Goal: Information Seeking & Learning: Learn about a topic

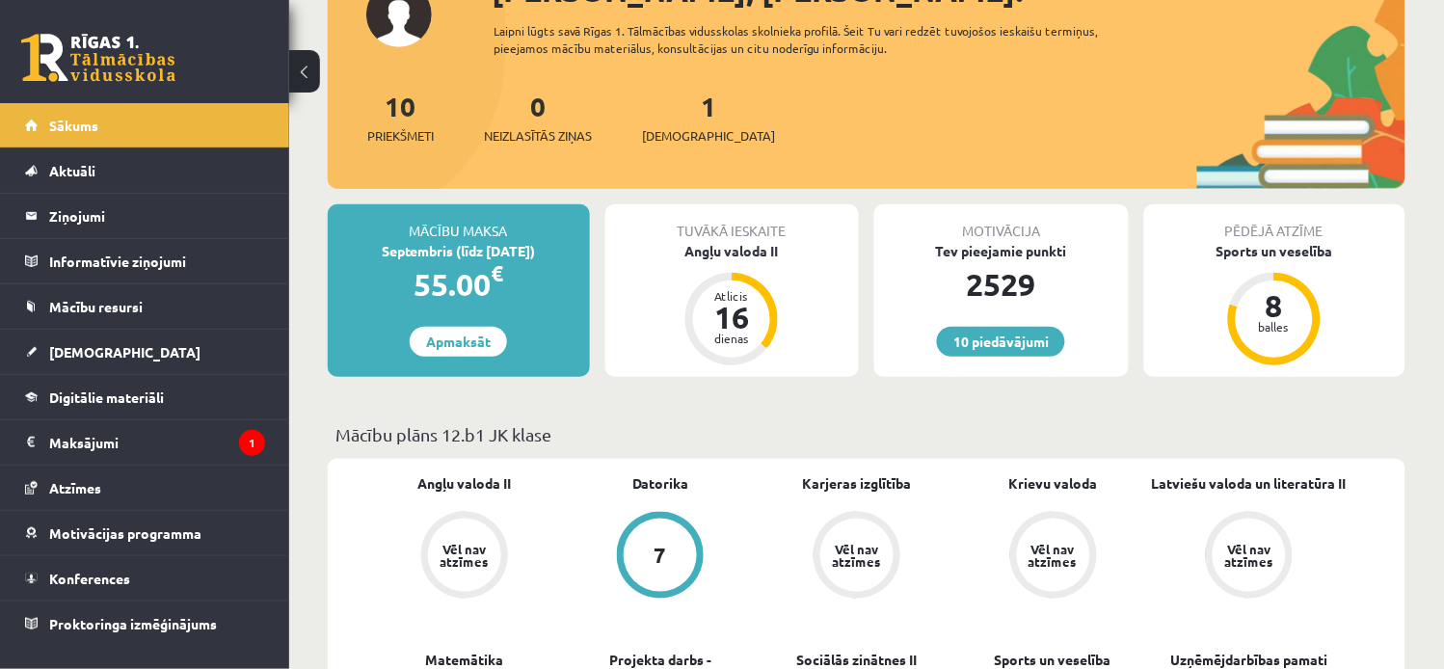
scroll to position [31, 0]
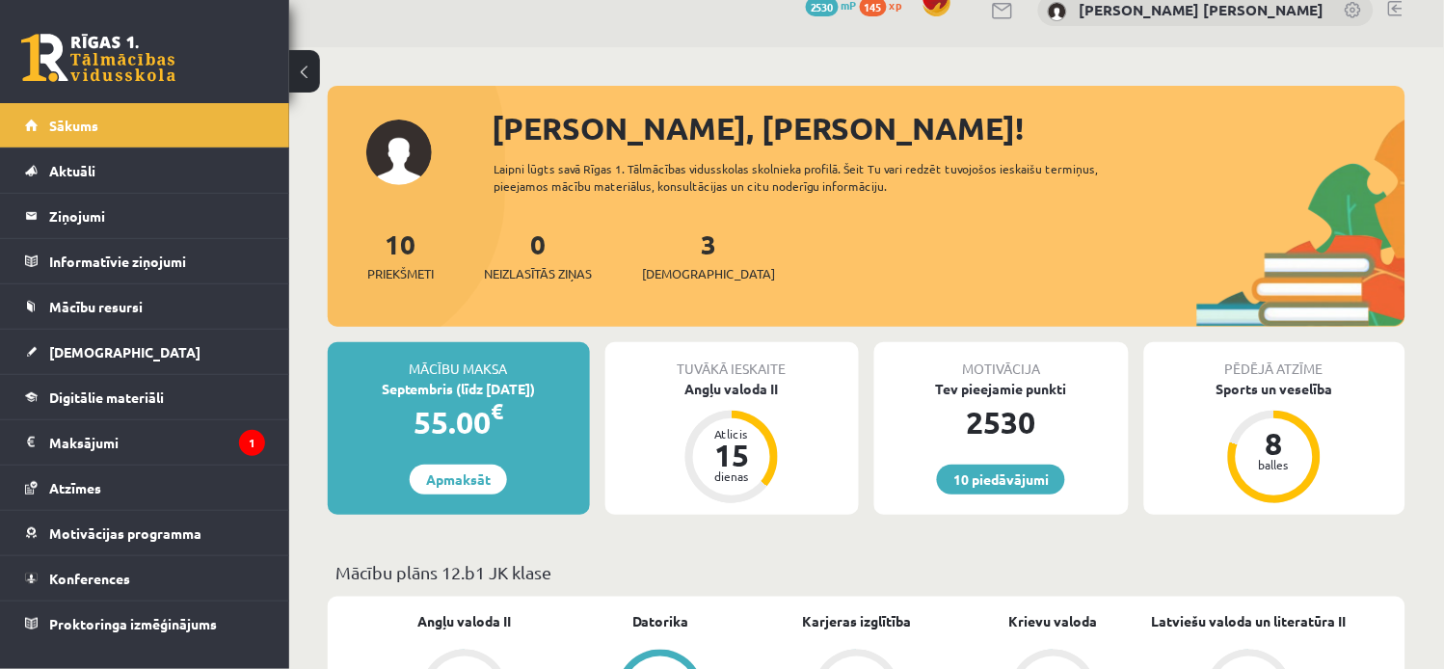
scroll to position [27, 0]
click at [678, 247] on link "3 Ieskaites" at bounding box center [708, 255] width 133 height 57
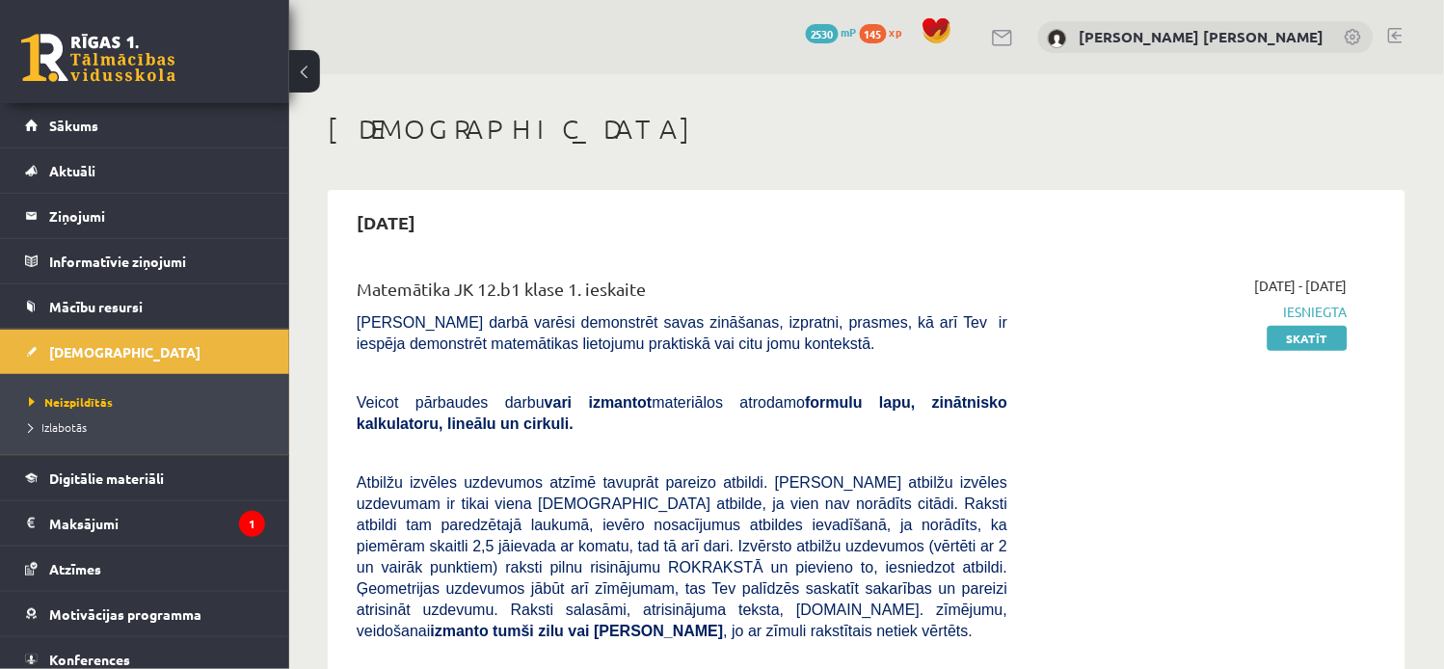
scroll to position [59, 0]
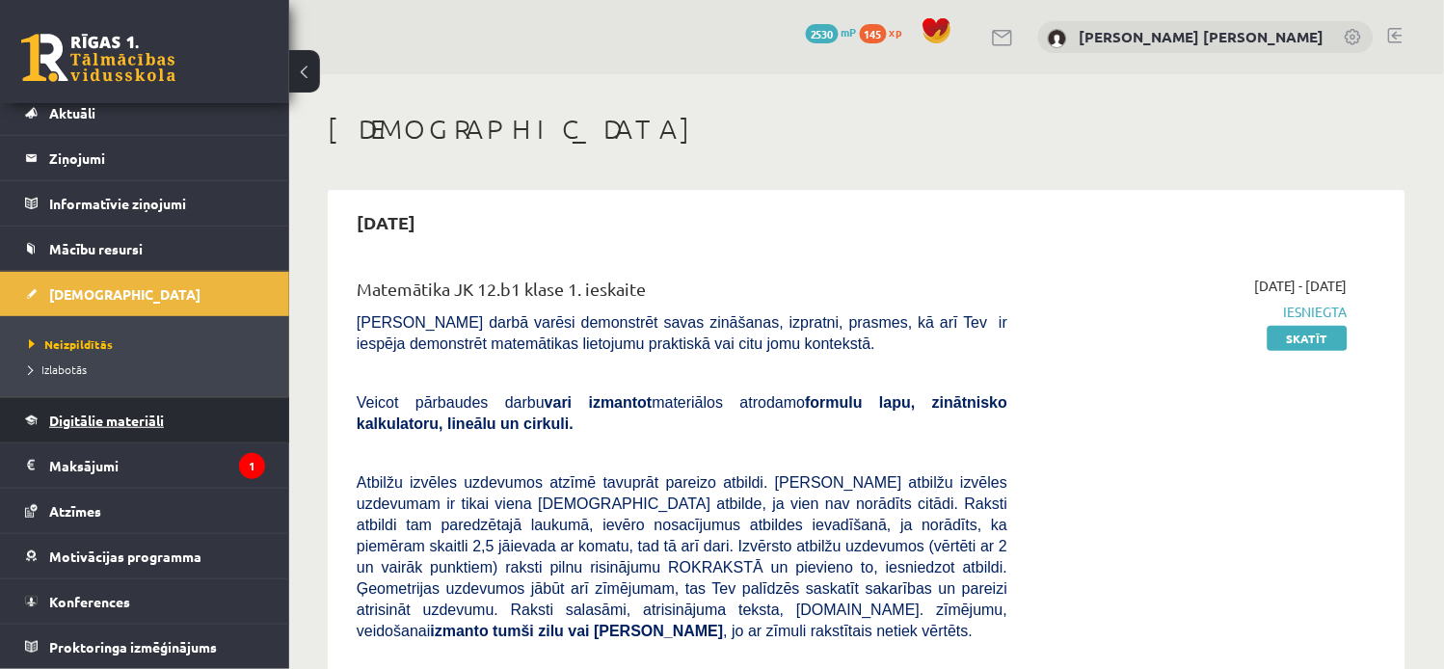
click at [177, 417] on link "Digitālie materiāli" at bounding box center [145, 420] width 240 height 44
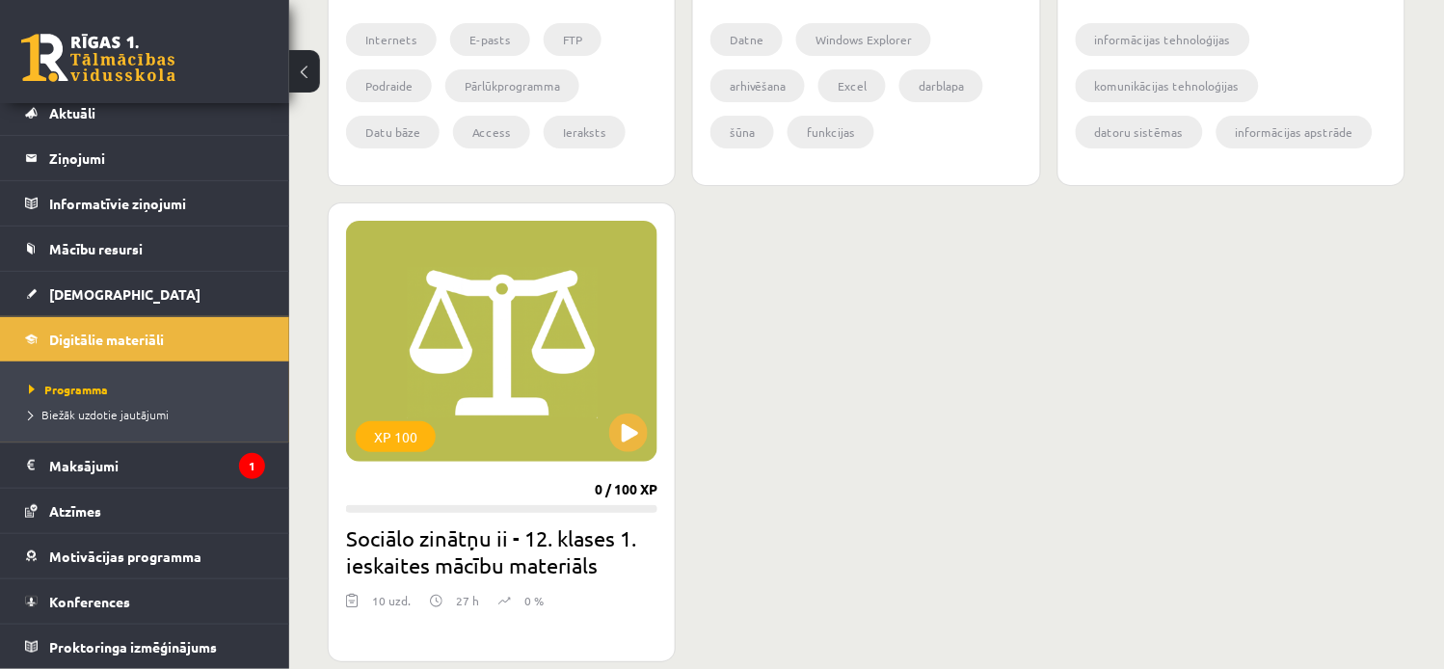
scroll to position [1661, 0]
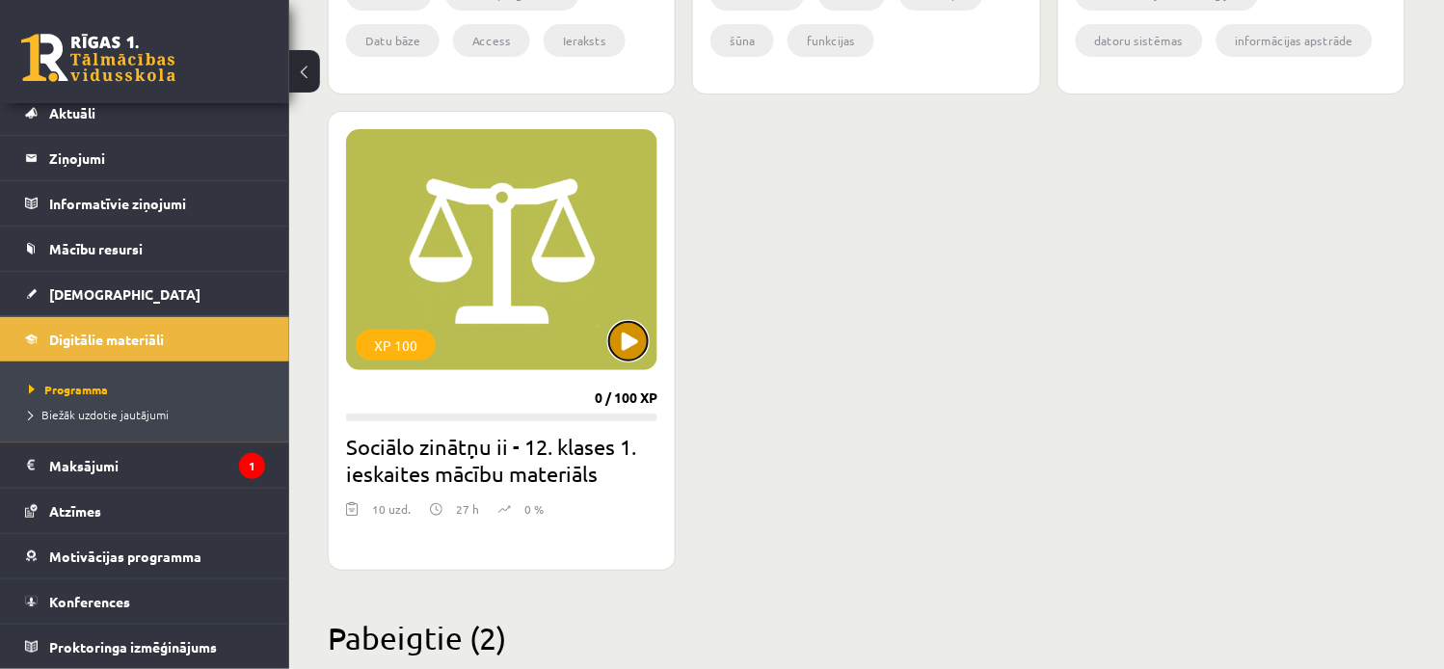
click at [646, 343] on button at bounding box center [628, 341] width 39 height 39
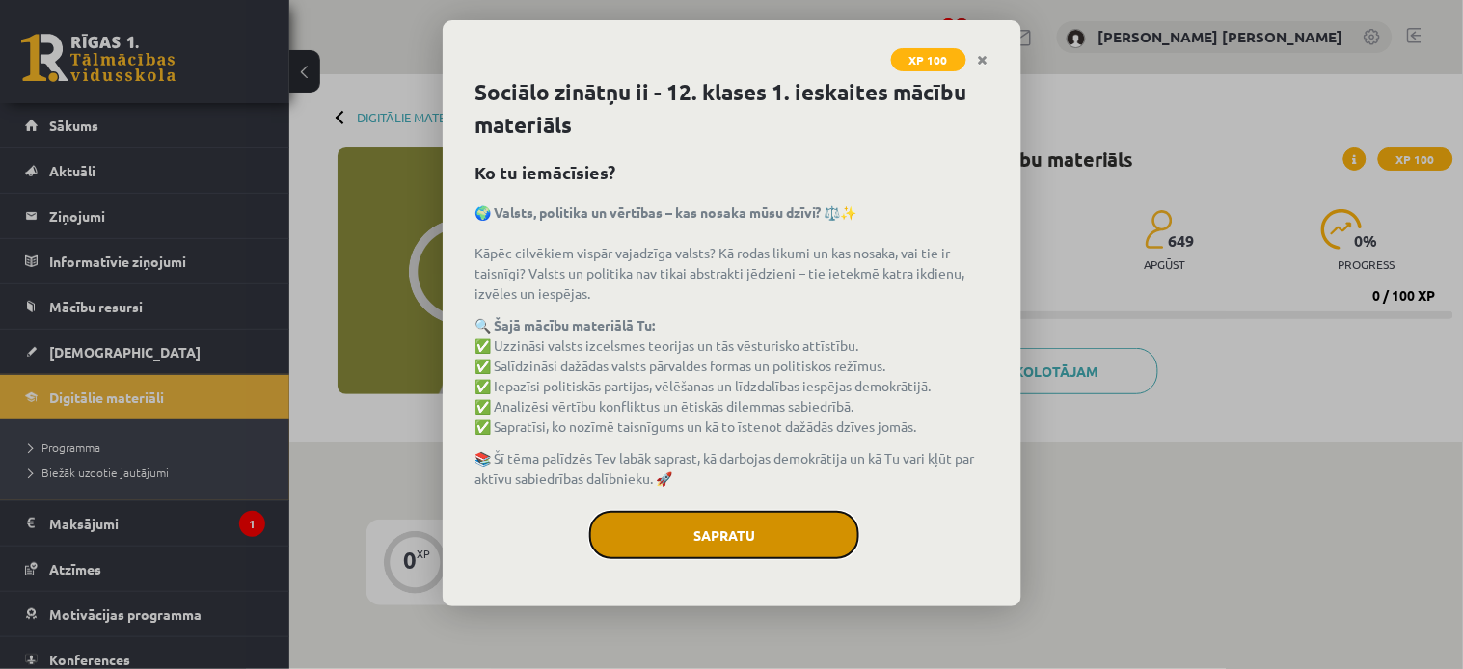
click at [772, 535] on button "Sapratu" at bounding box center [724, 535] width 270 height 48
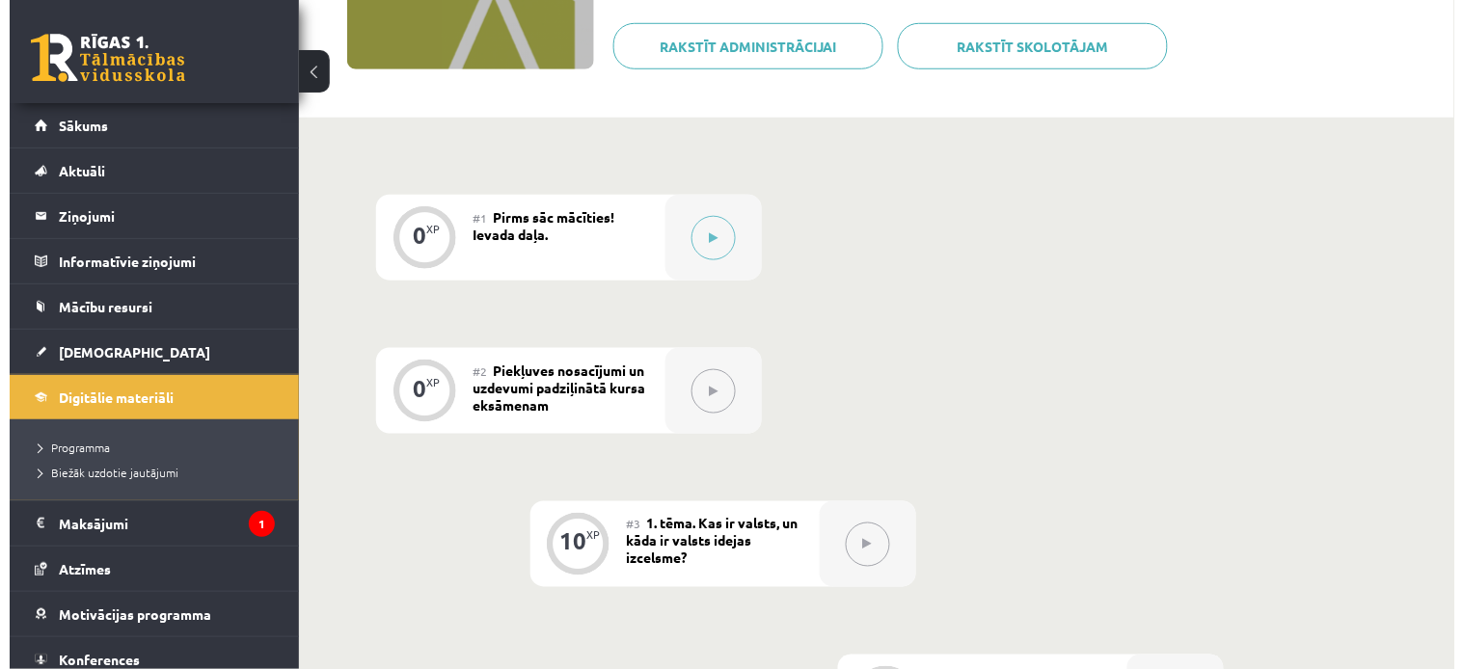
scroll to position [361, 0]
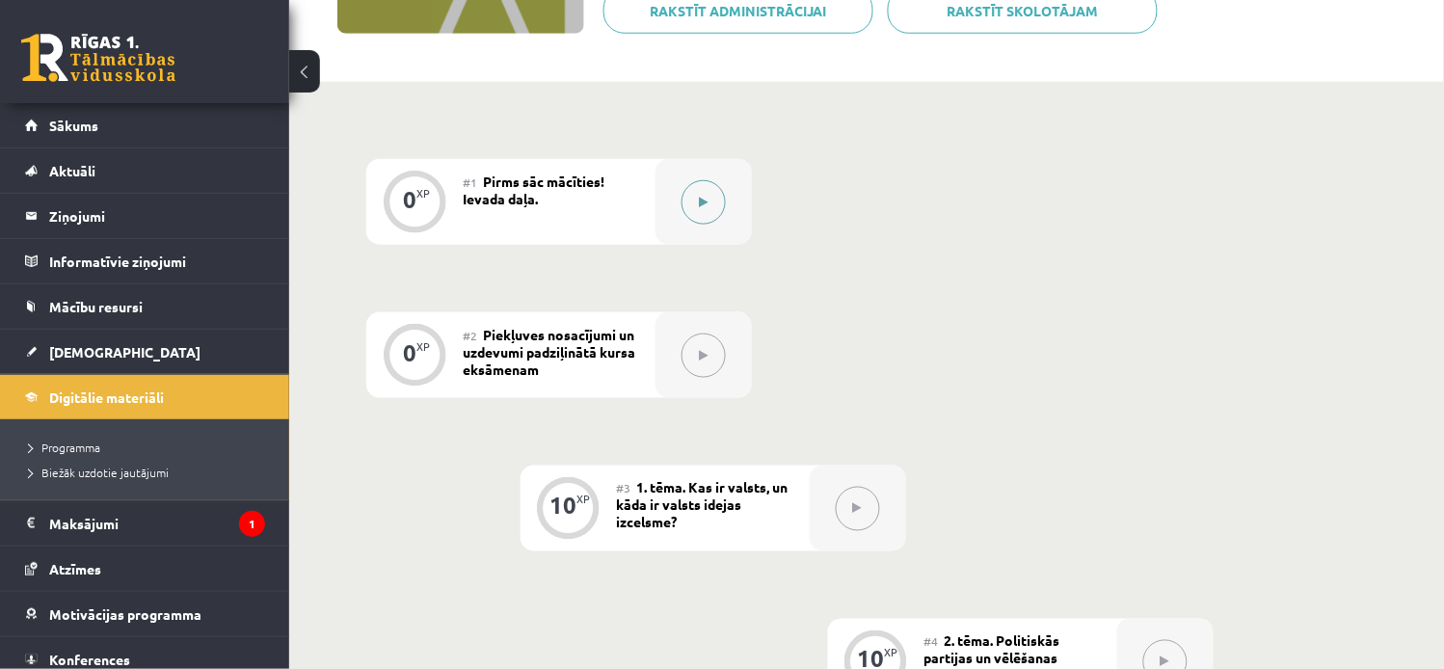
click at [709, 210] on button at bounding box center [704, 202] width 44 height 44
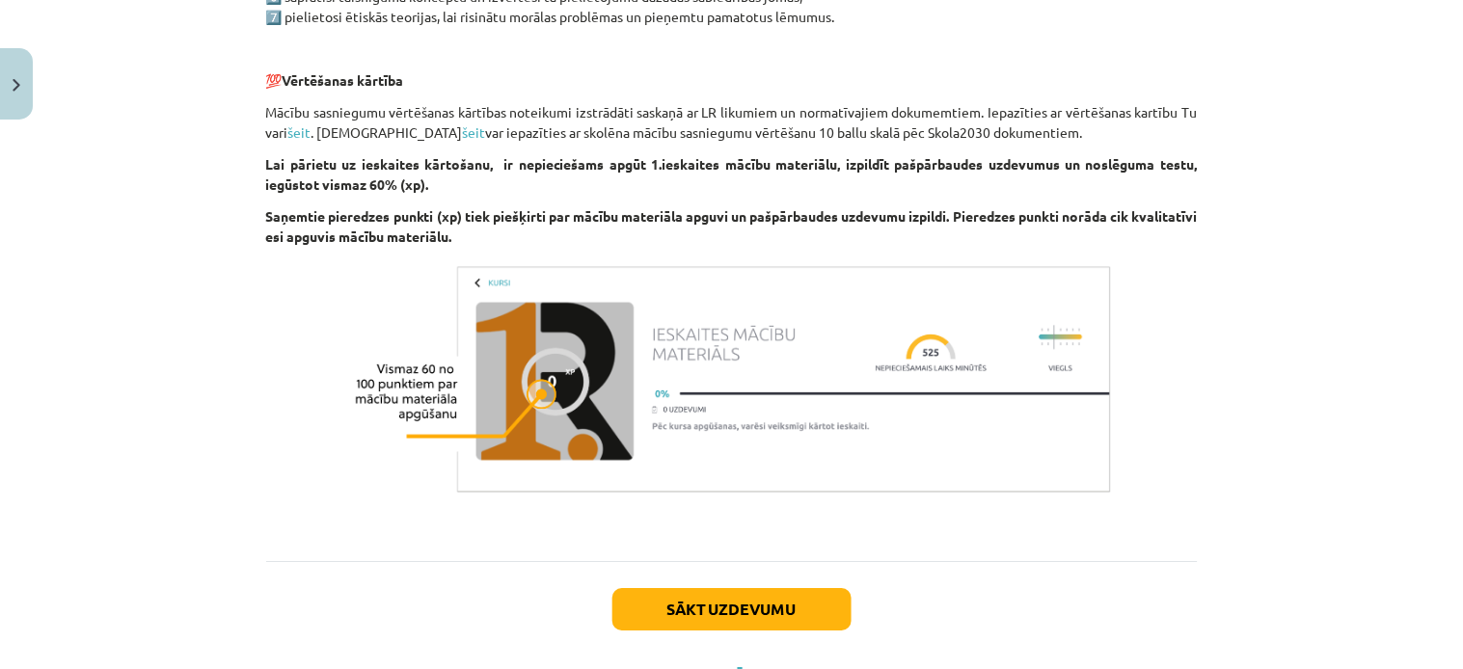
scroll to position [1265, 0]
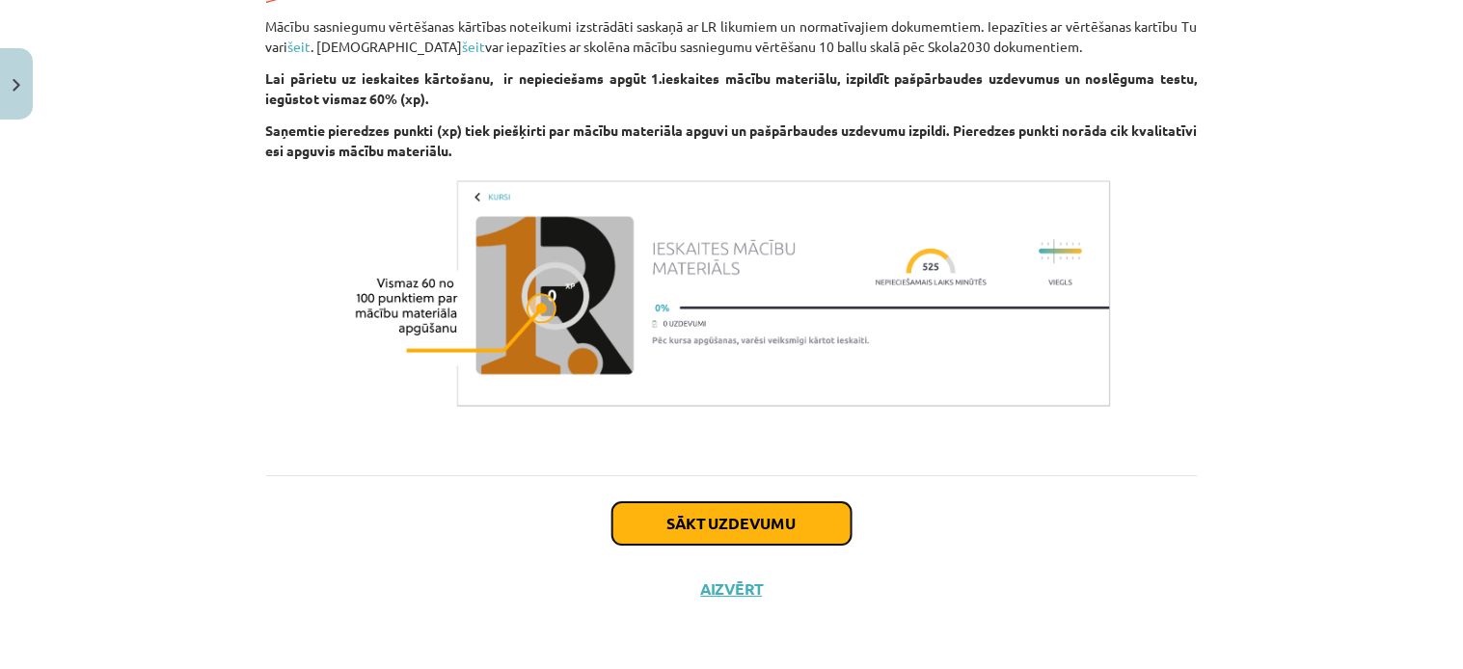
click at [786, 523] on button "Sākt uzdevumu" at bounding box center [731, 523] width 239 height 42
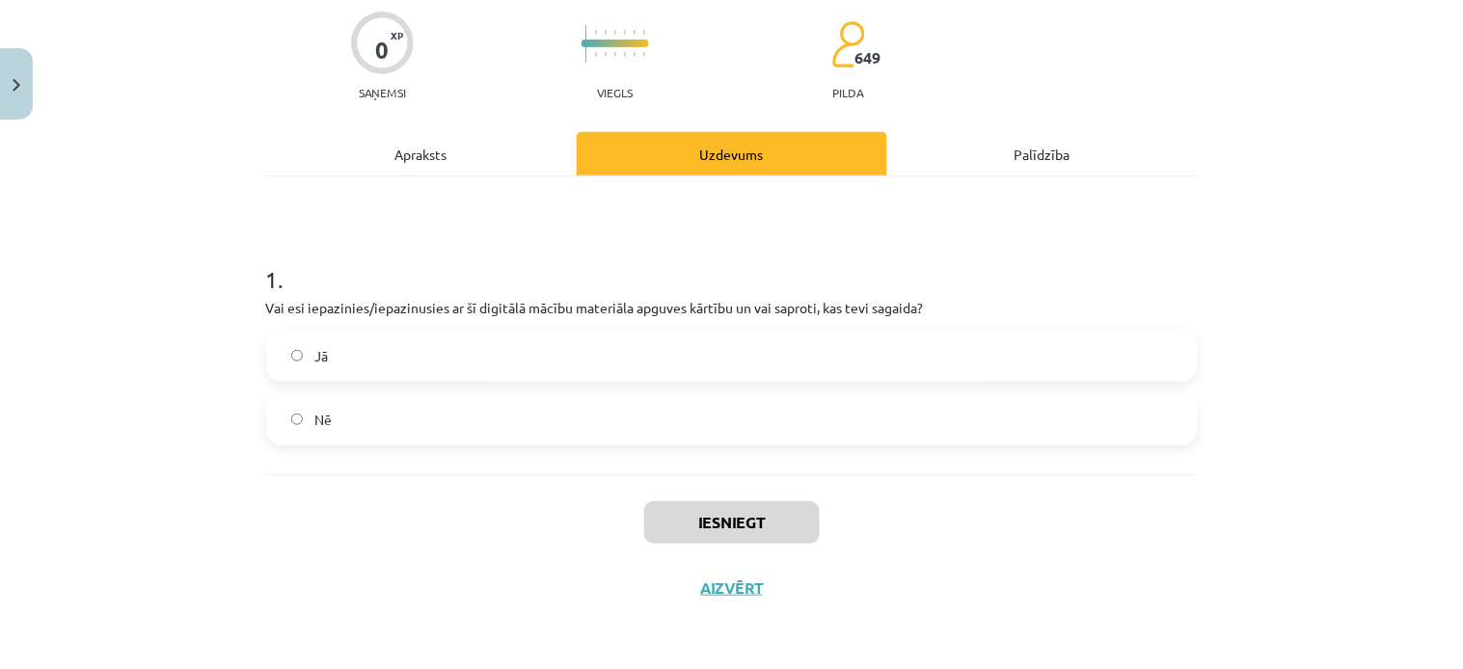
scroll to position [48, 0]
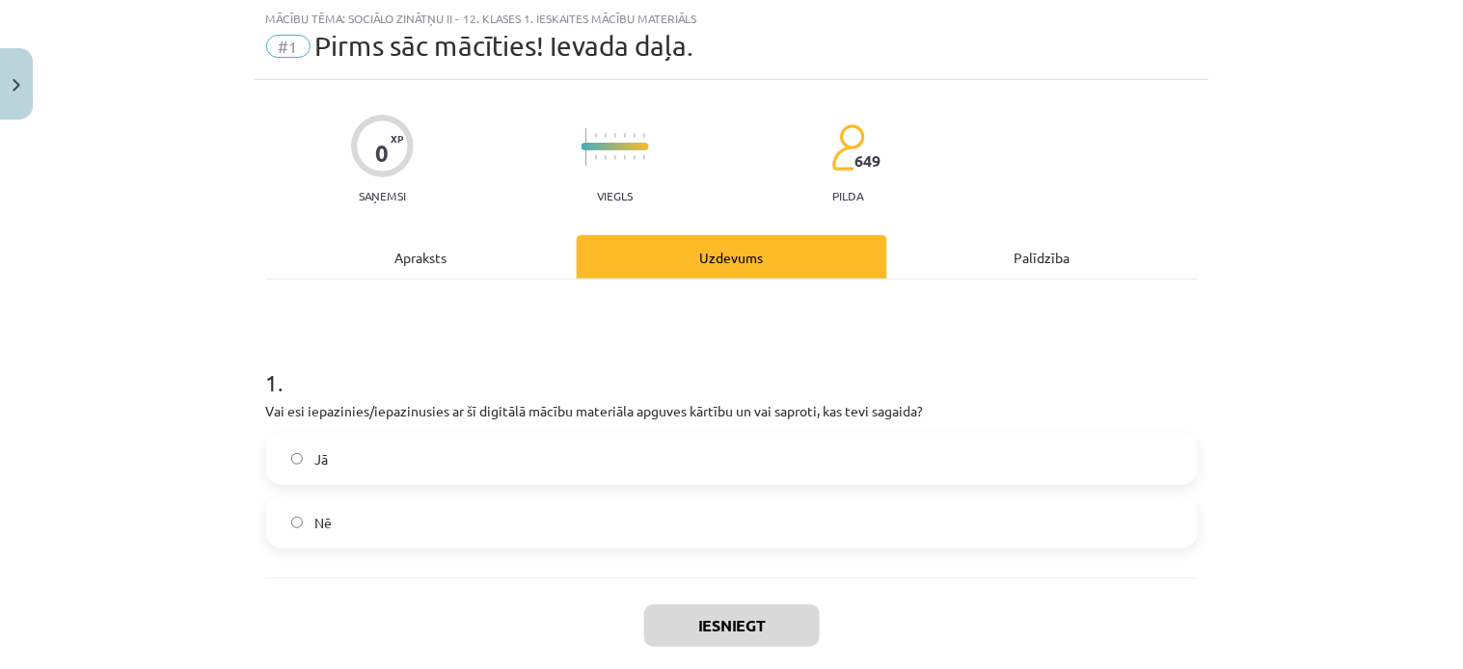
click at [314, 464] on span "Jā" at bounding box center [320, 459] width 13 height 20
click at [753, 627] on button "Iesniegt" at bounding box center [731, 626] width 175 height 42
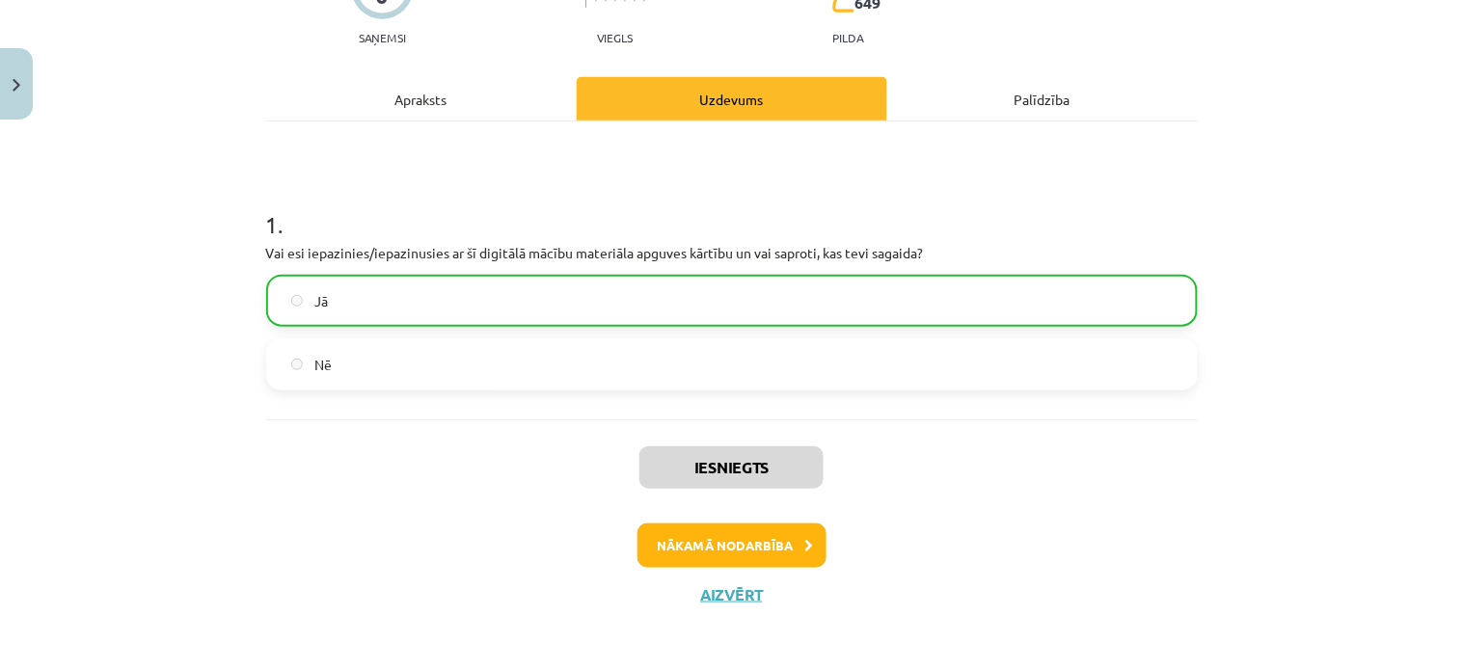
scroll to position [210, 0]
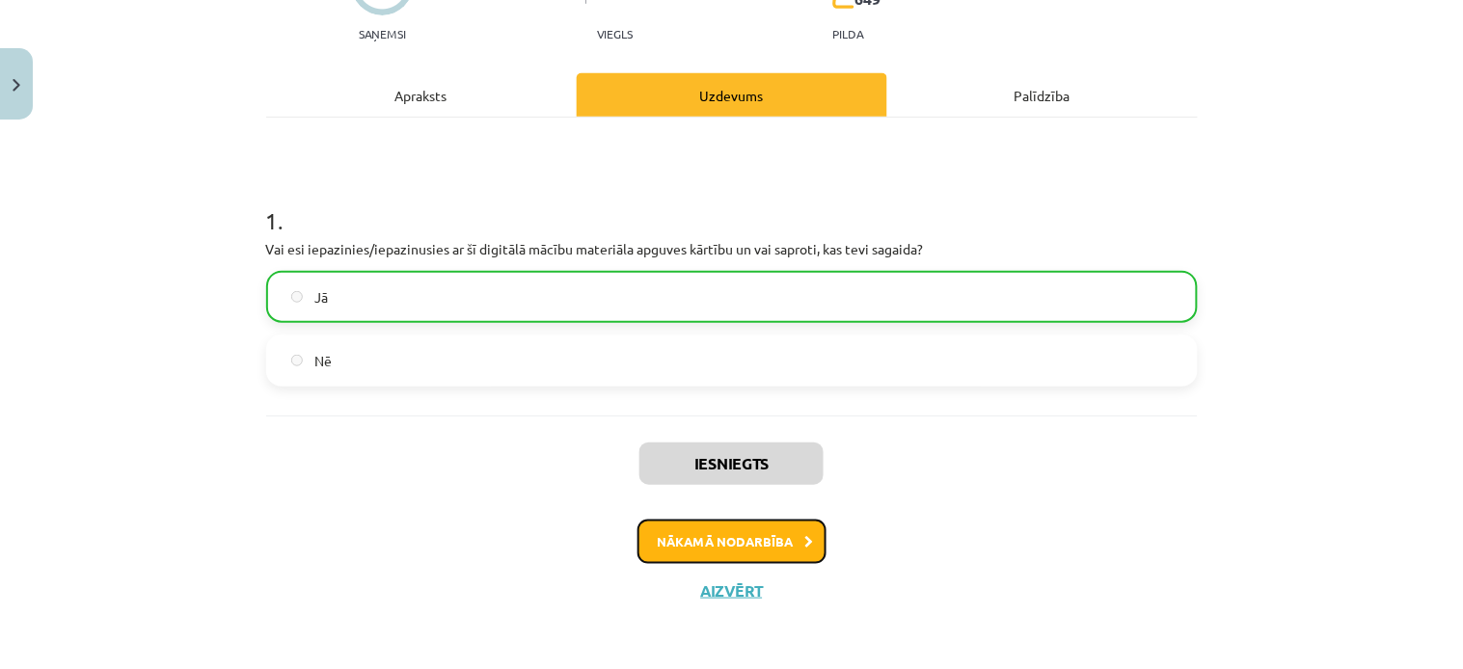
click at [752, 528] on button "Nākamā nodarbība" at bounding box center [731, 542] width 189 height 44
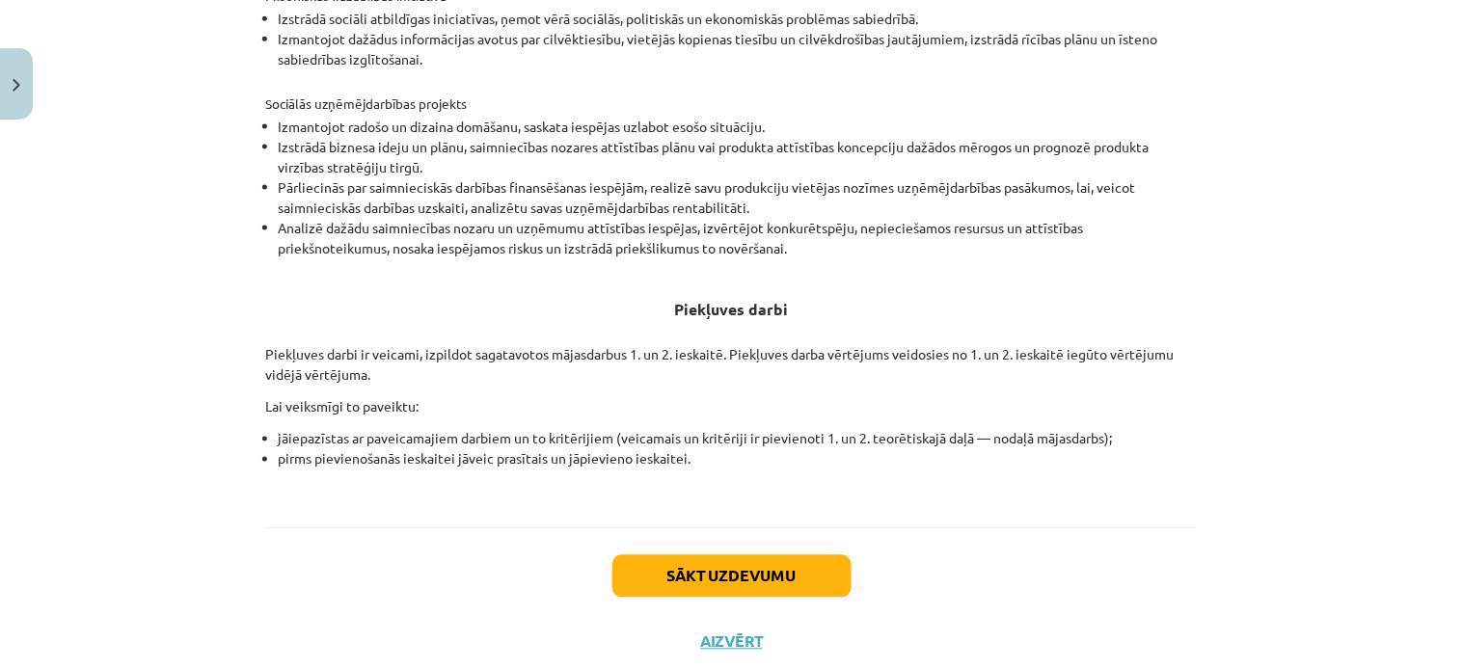
scroll to position [705, 0]
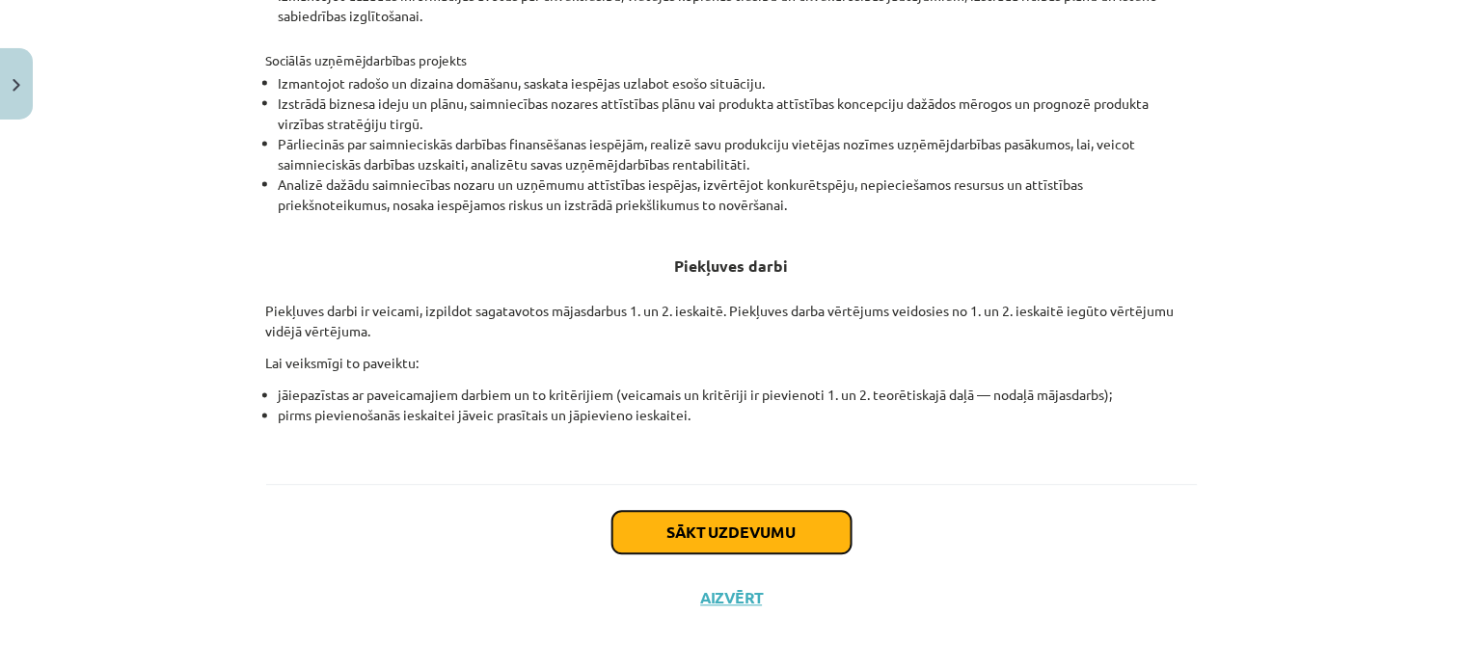
click at [796, 526] on button "Sākt uzdevumu" at bounding box center [731, 533] width 239 height 42
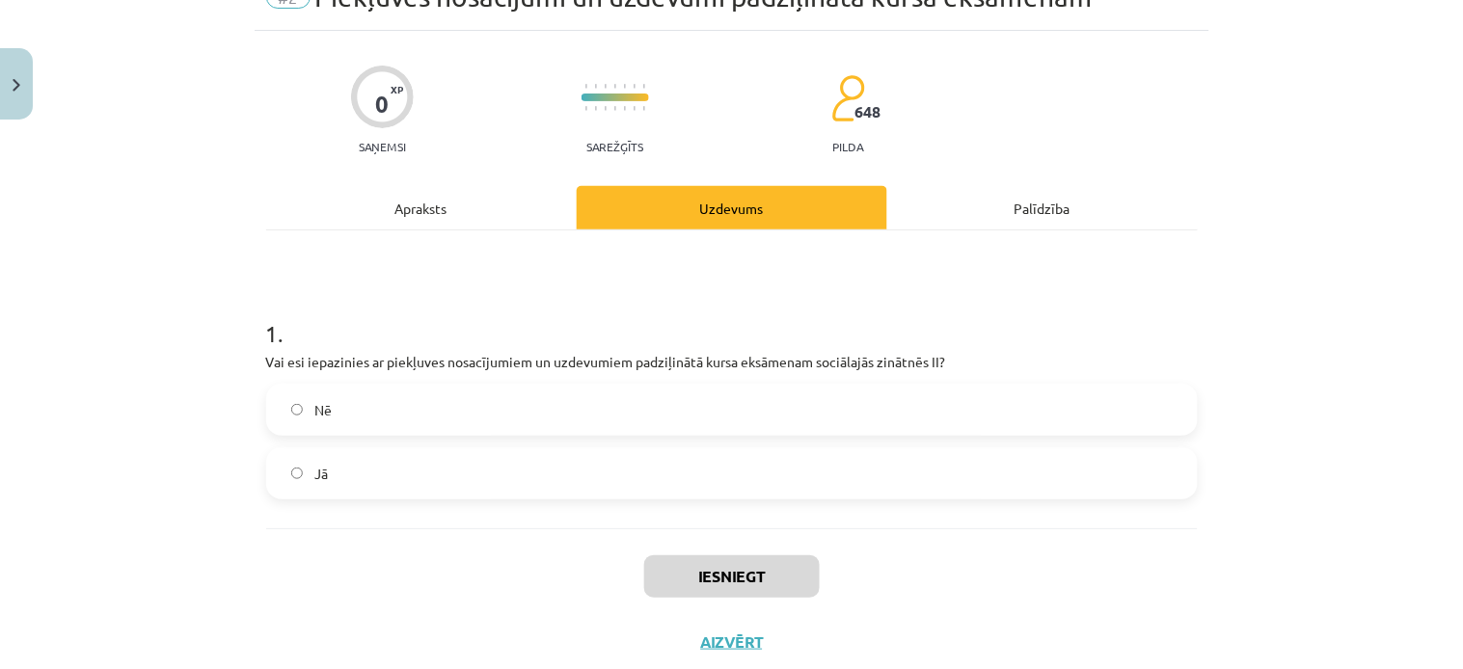
scroll to position [48, 0]
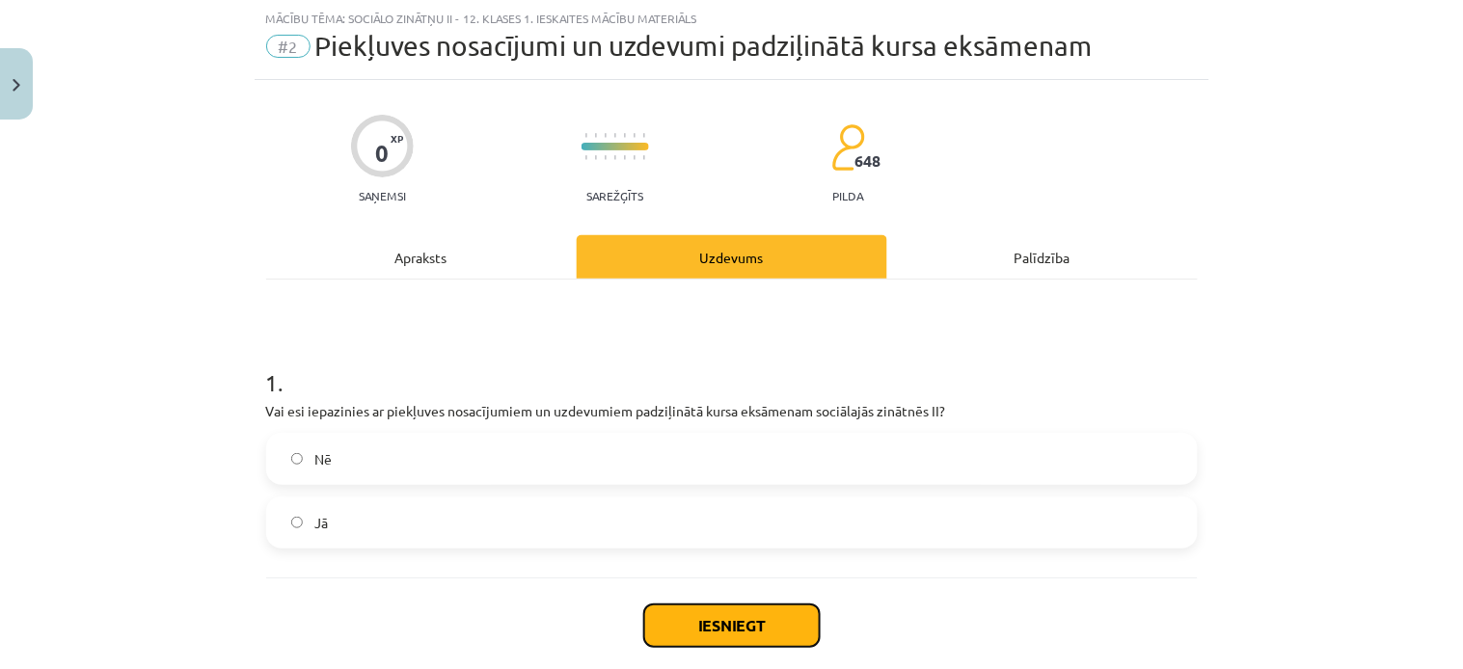
click at [682, 617] on button "Iesniegt" at bounding box center [731, 626] width 175 height 42
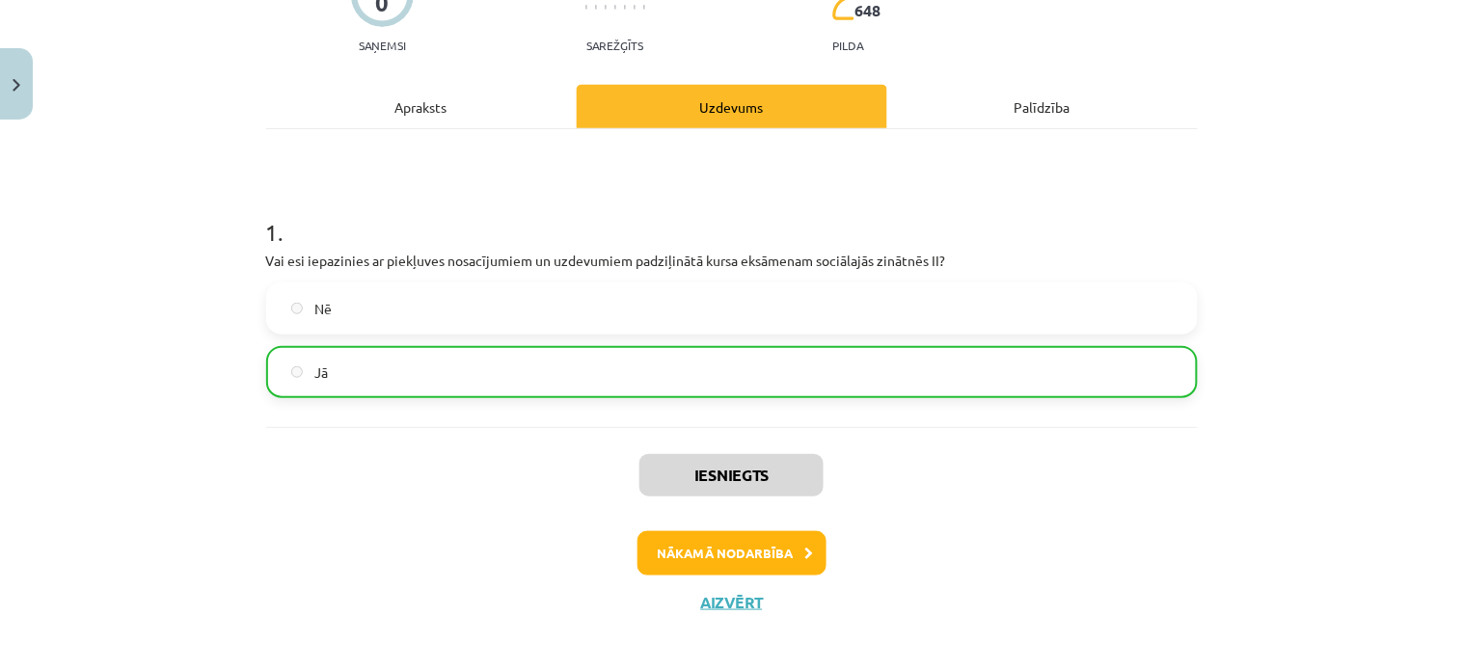
scroll to position [203, 0]
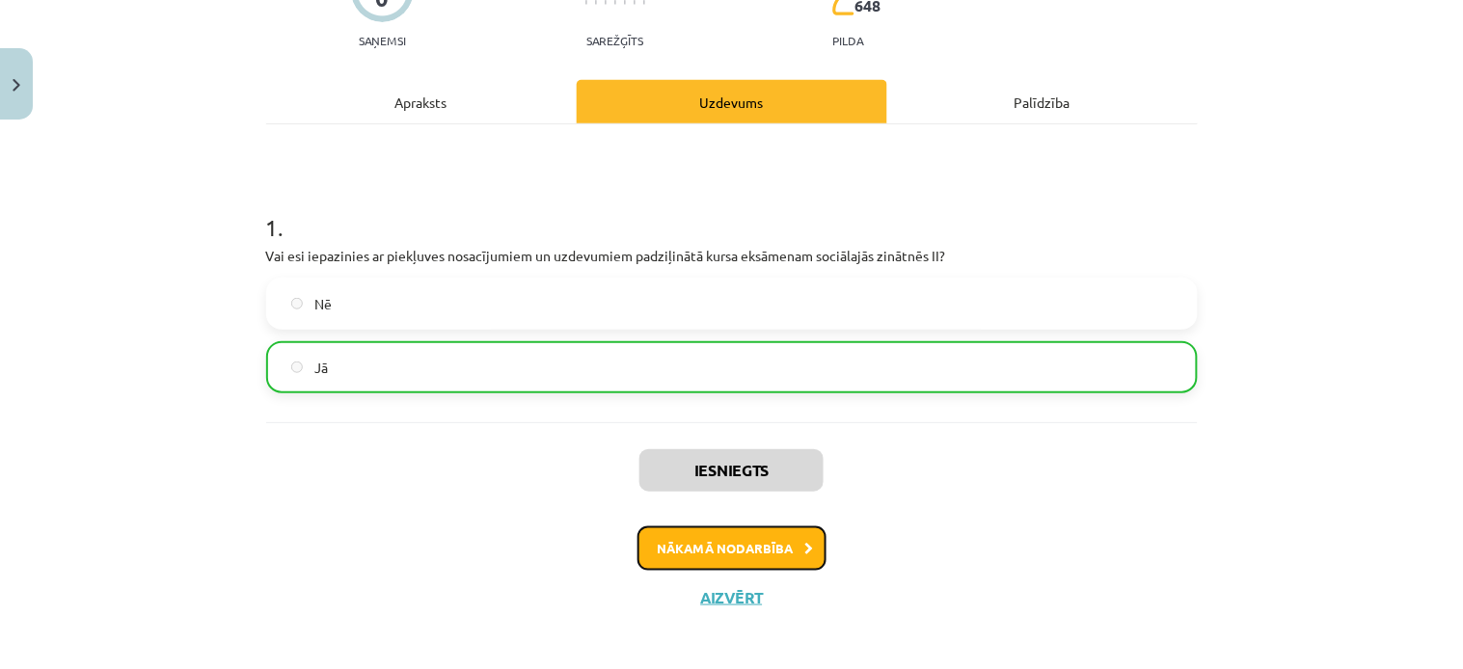
click at [708, 527] on button "Nākamā nodarbība" at bounding box center [731, 548] width 189 height 44
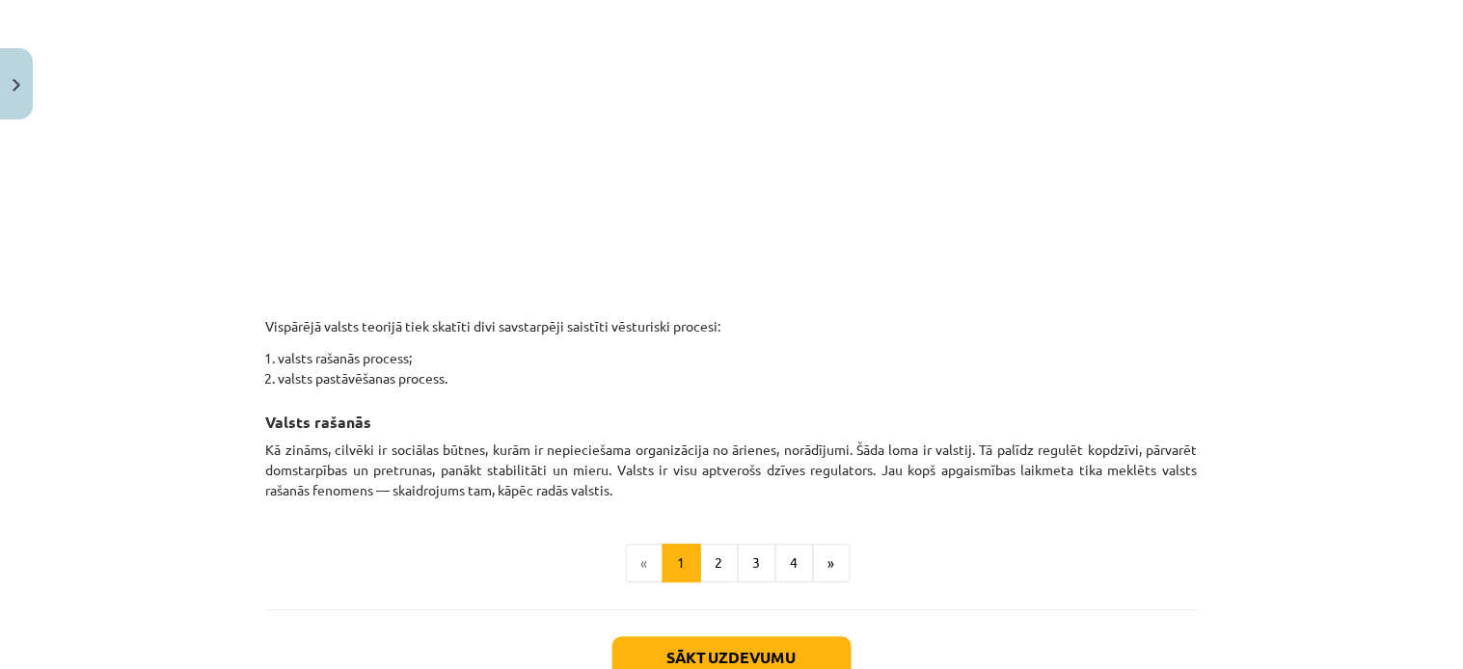
scroll to position [1118, 0]
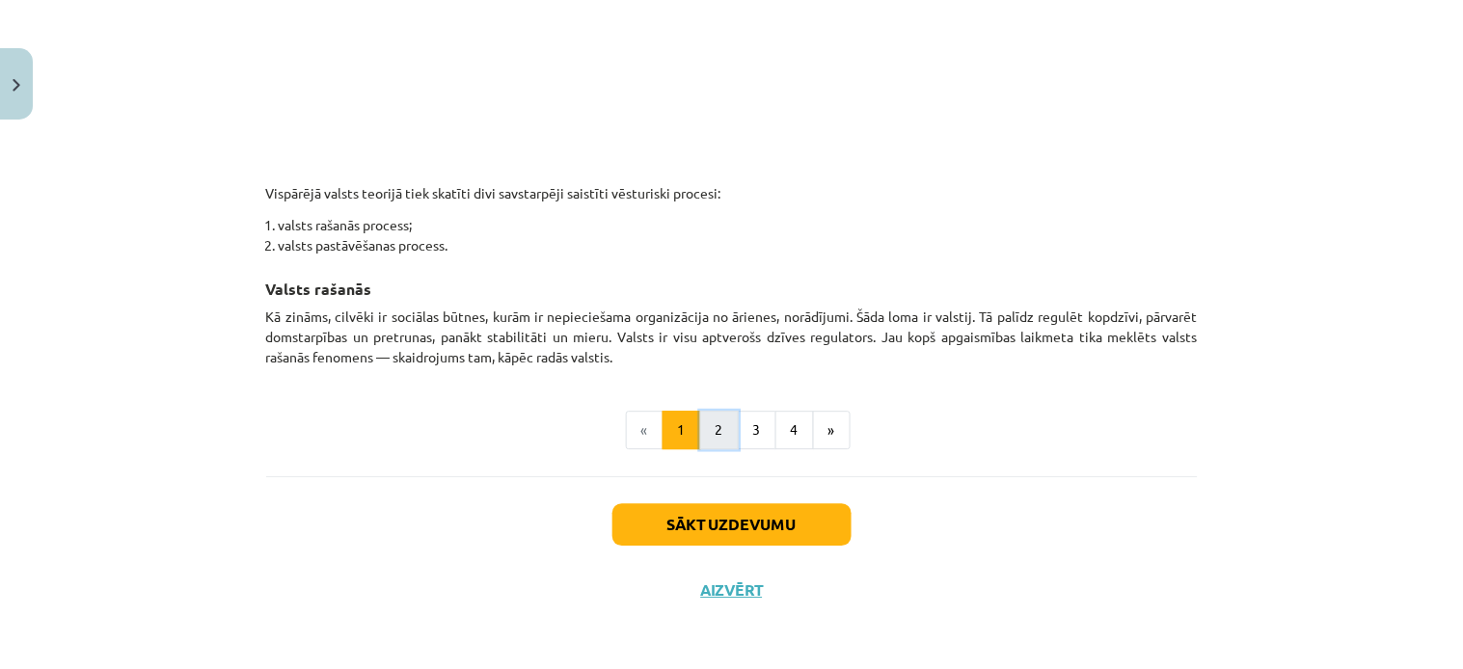
click at [721, 429] on button "2" at bounding box center [719, 430] width 39 height 39
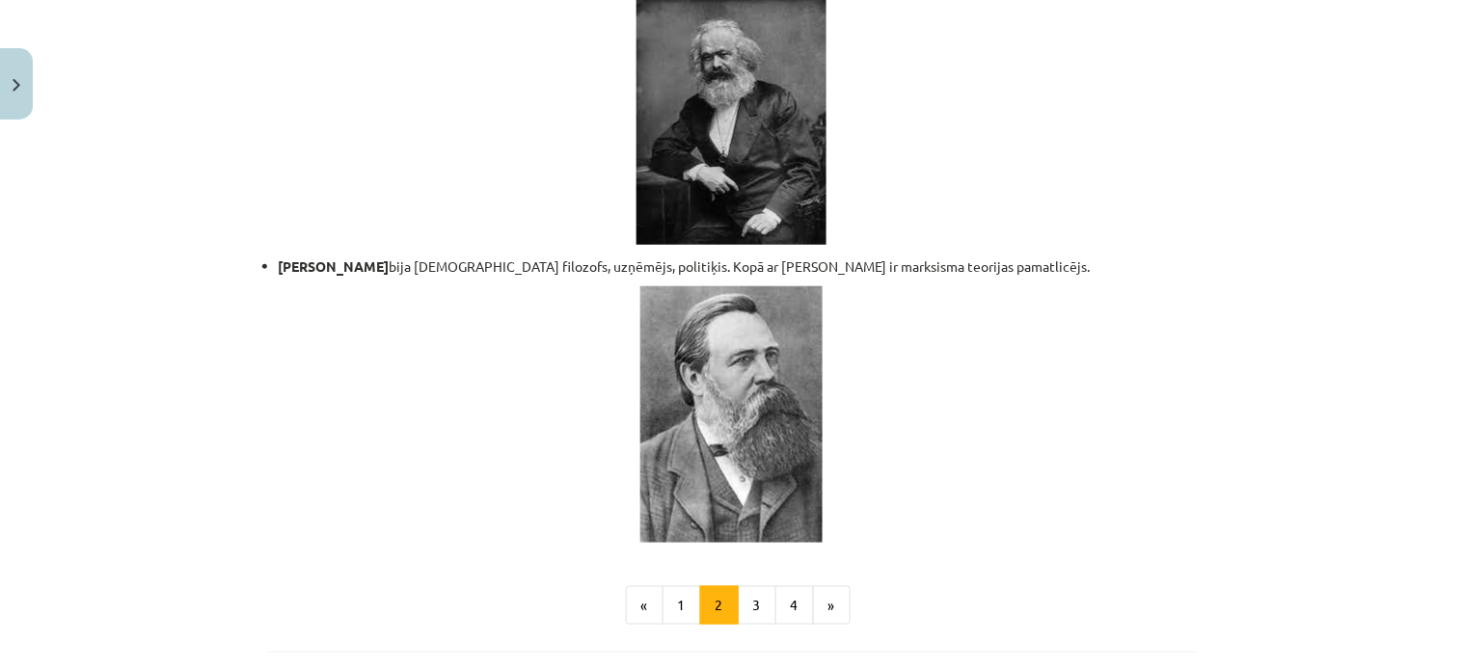
scroll to position [4197, 0]
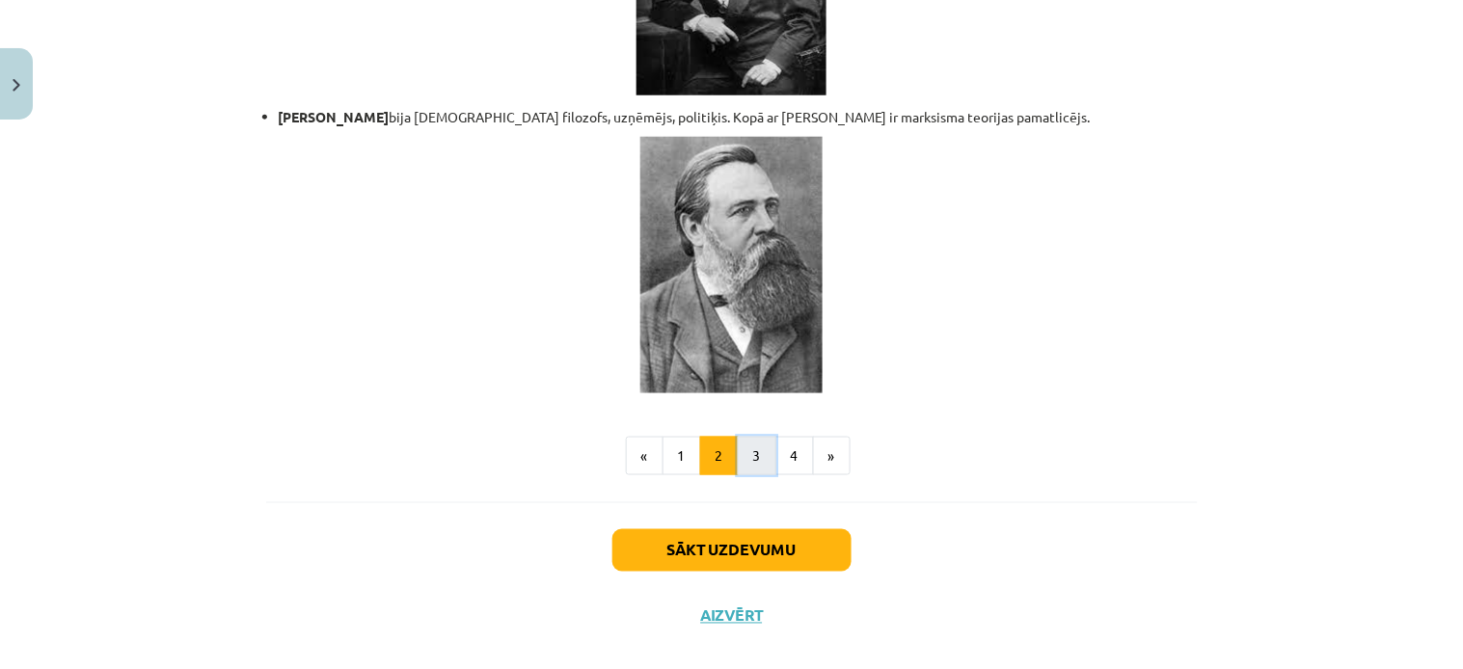
click at [750, 437] on button "3" at bounding box center [757, 456] width 39 height 39
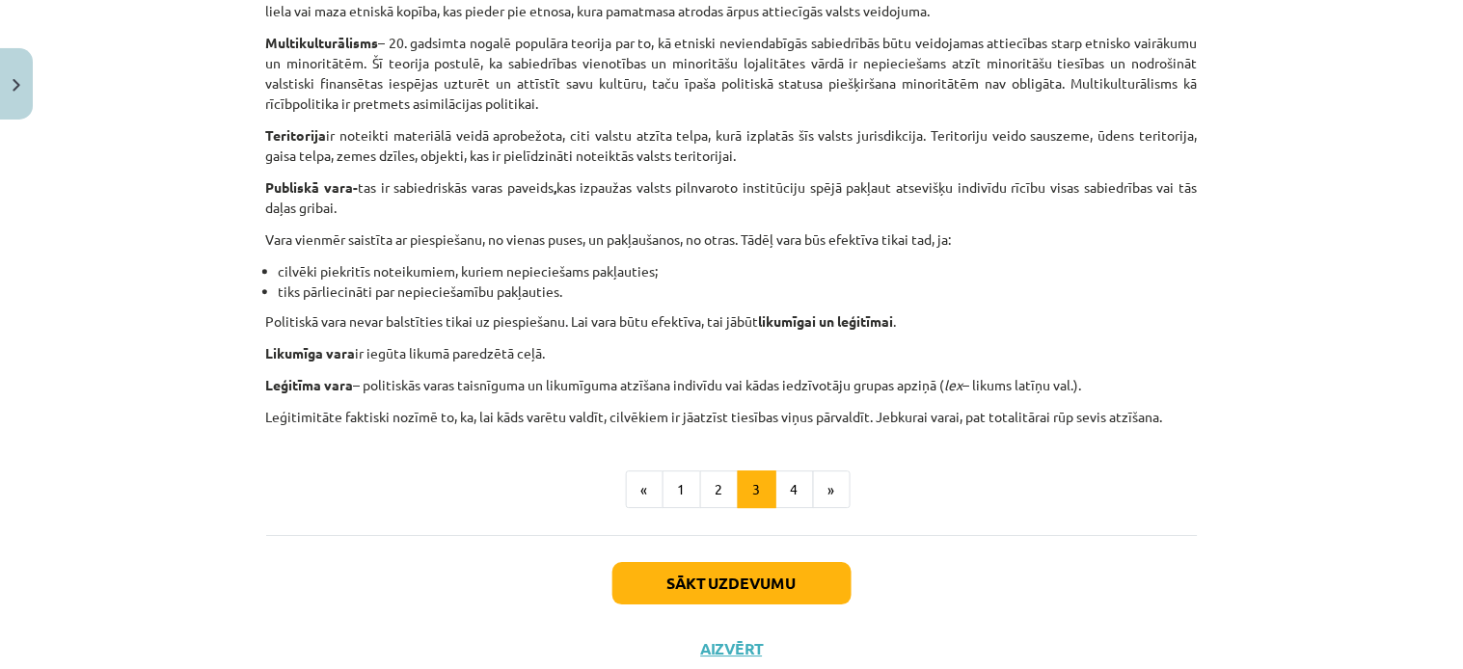
scroll to position [1193, 0]
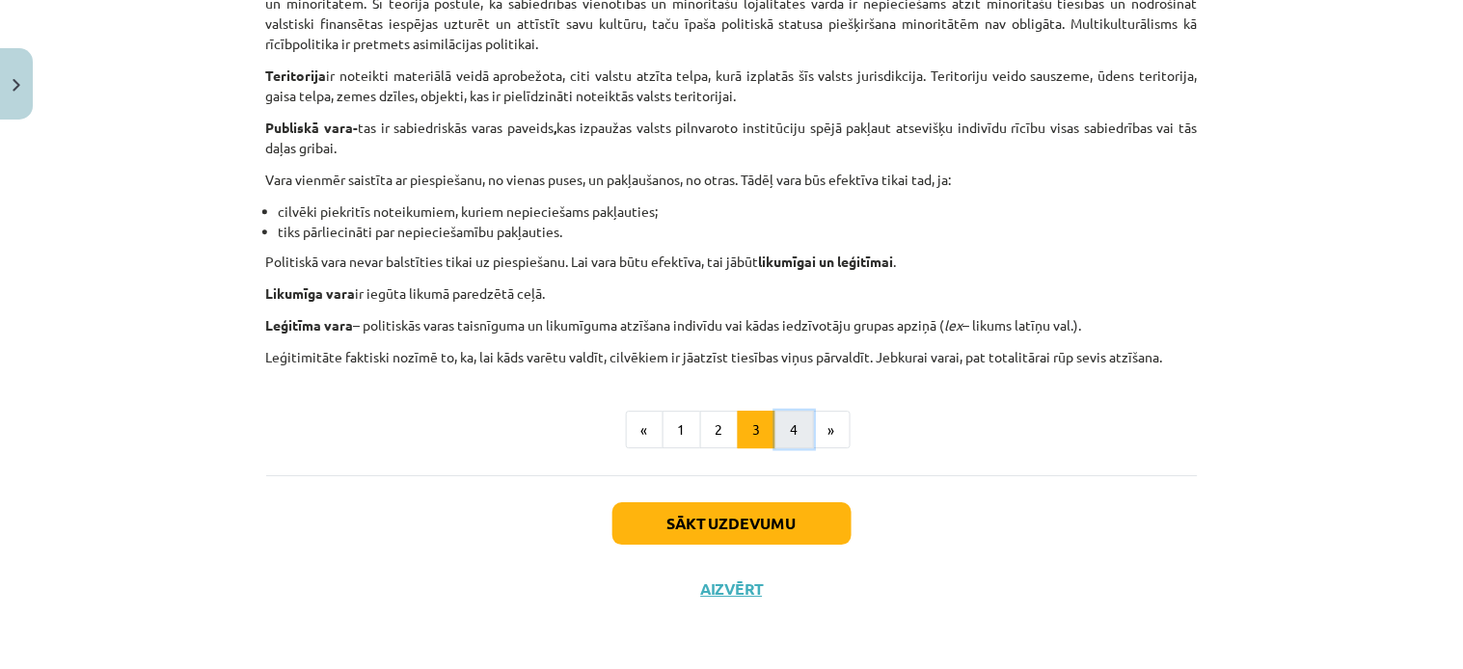
click at [776, 439] on button "4" at bounding box center [794, 430] width 39 height 39
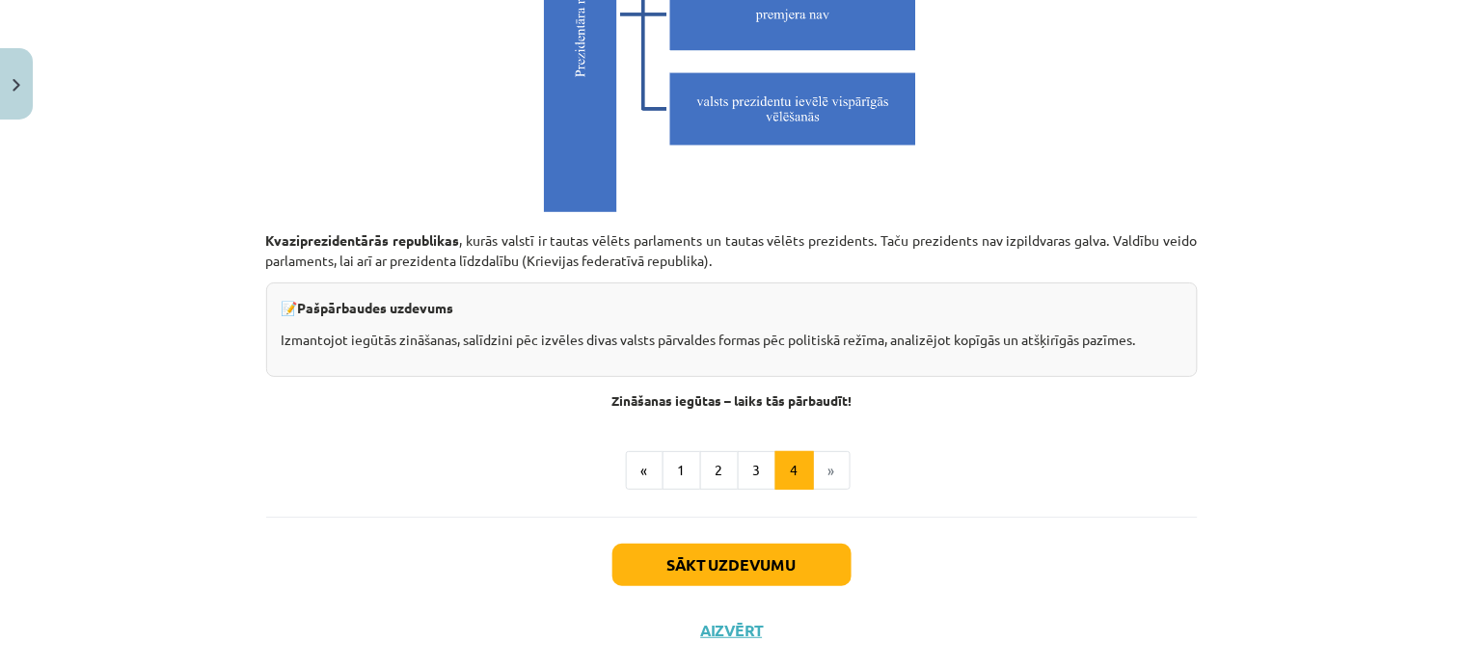
scroll to position [5528, 0]
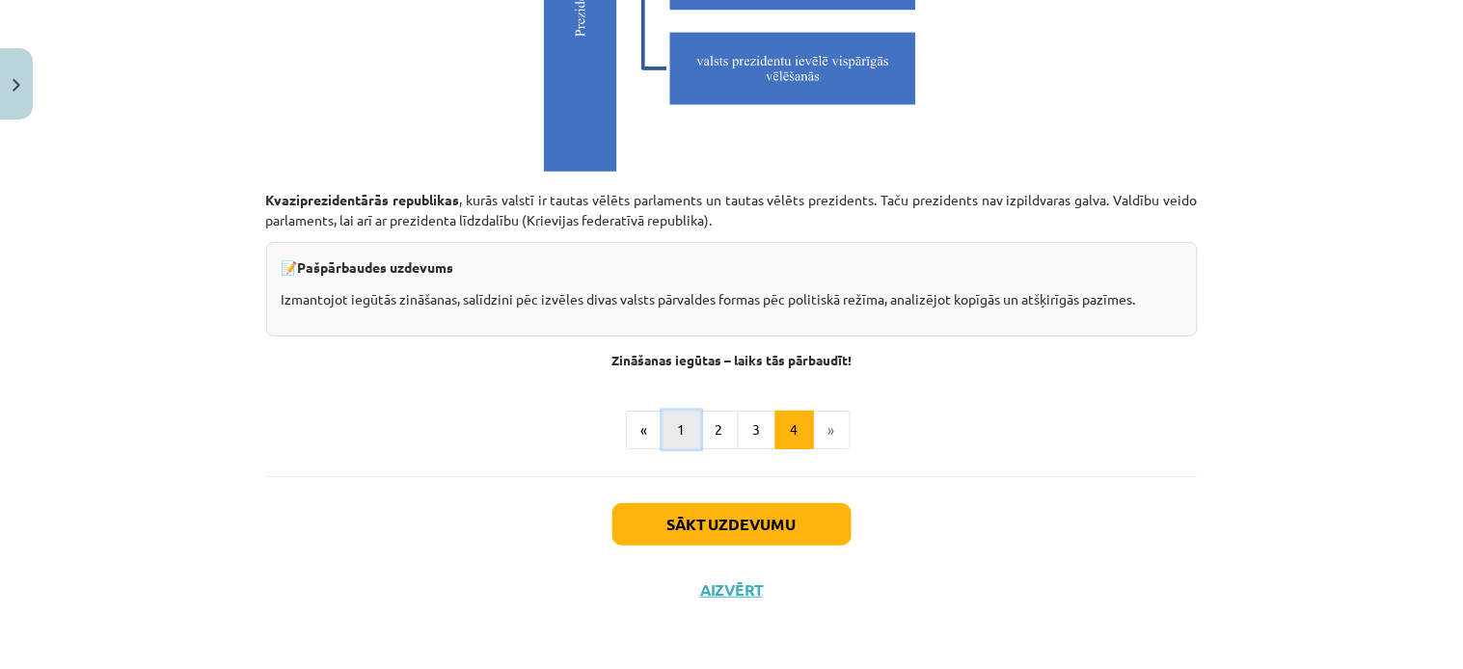
click at [662, 430] on button "1" at bounding box center [681, 430] width 39 height 39
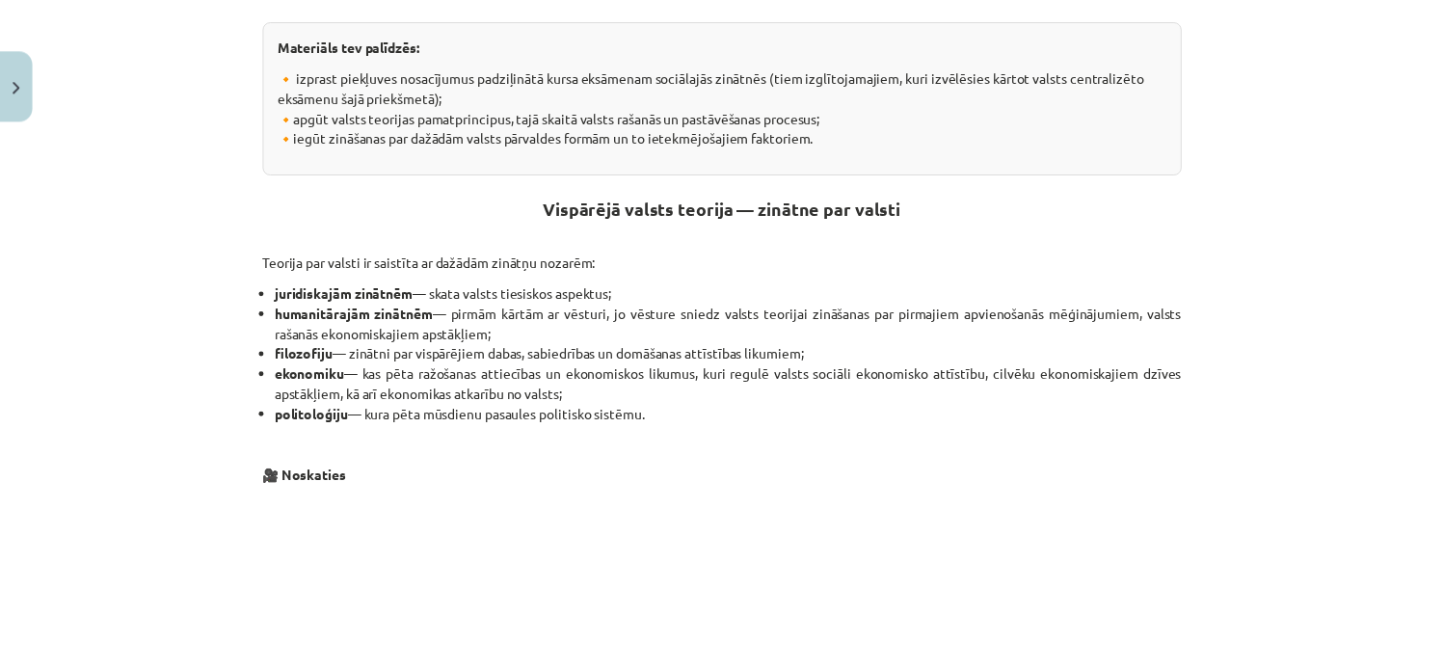
scroll to position [344, 0]
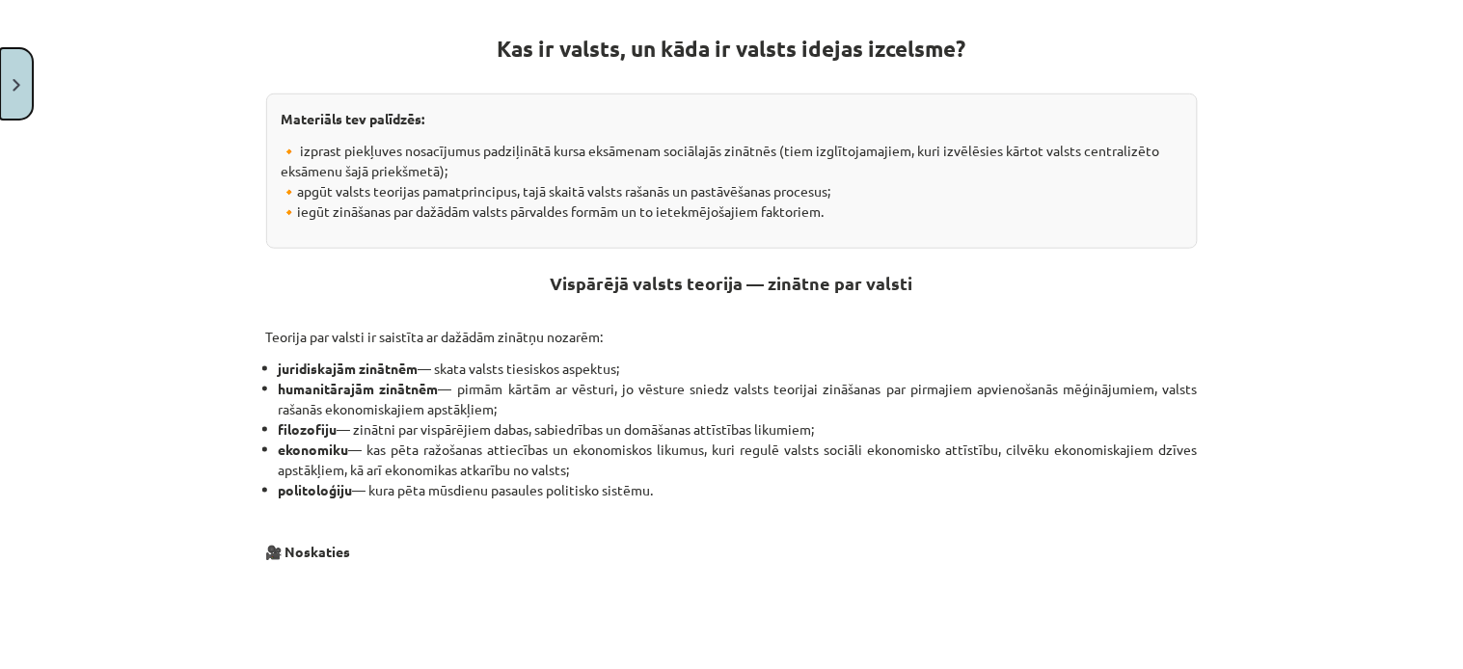
click at [5, 96] on button "Close" at bounding box center [16, 83] width 33 height 71
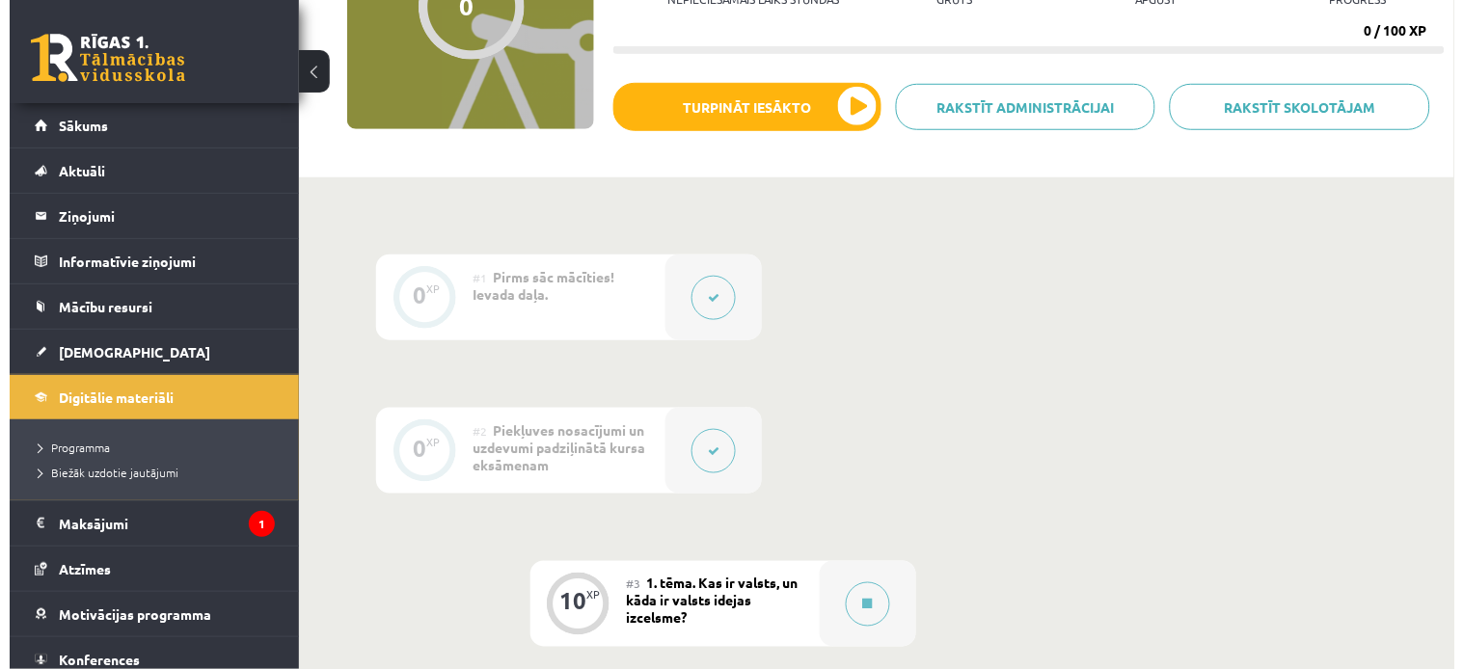
scroll to position [247, 0]
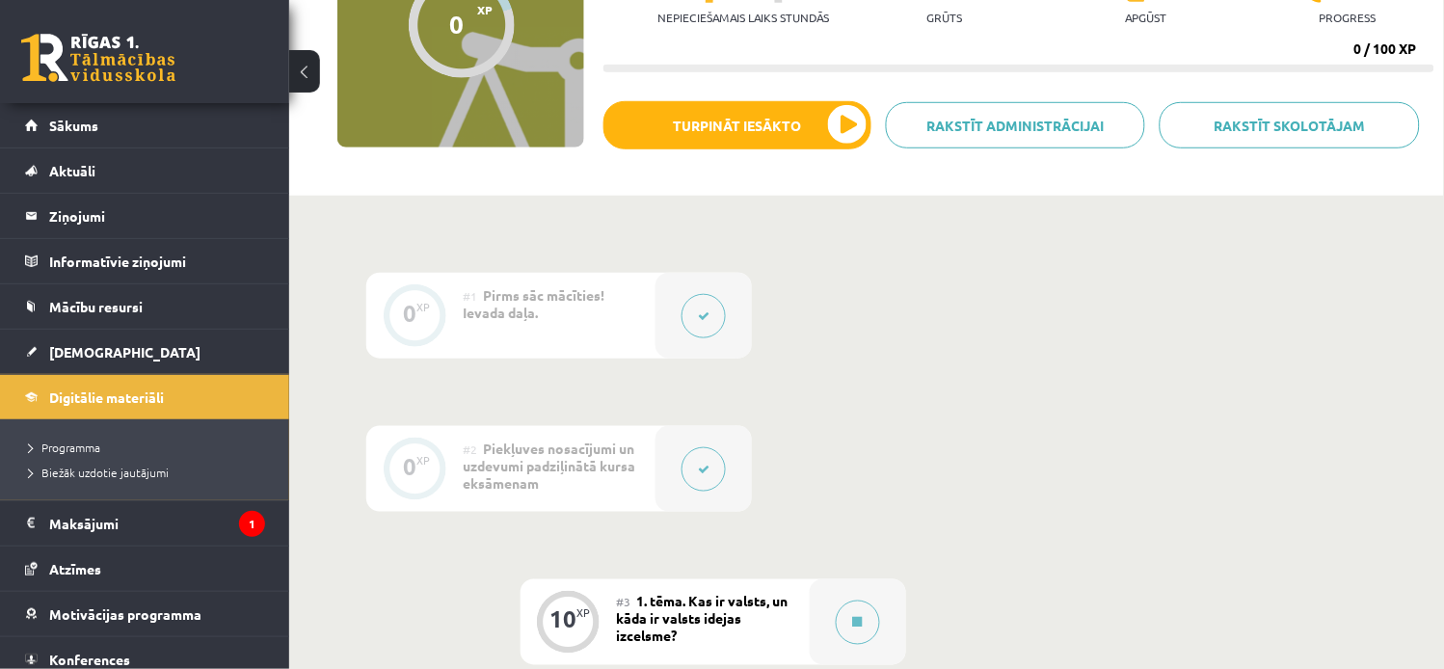
click at [702, 464] on icon at bounding box center [704, 470] width 12 height 12
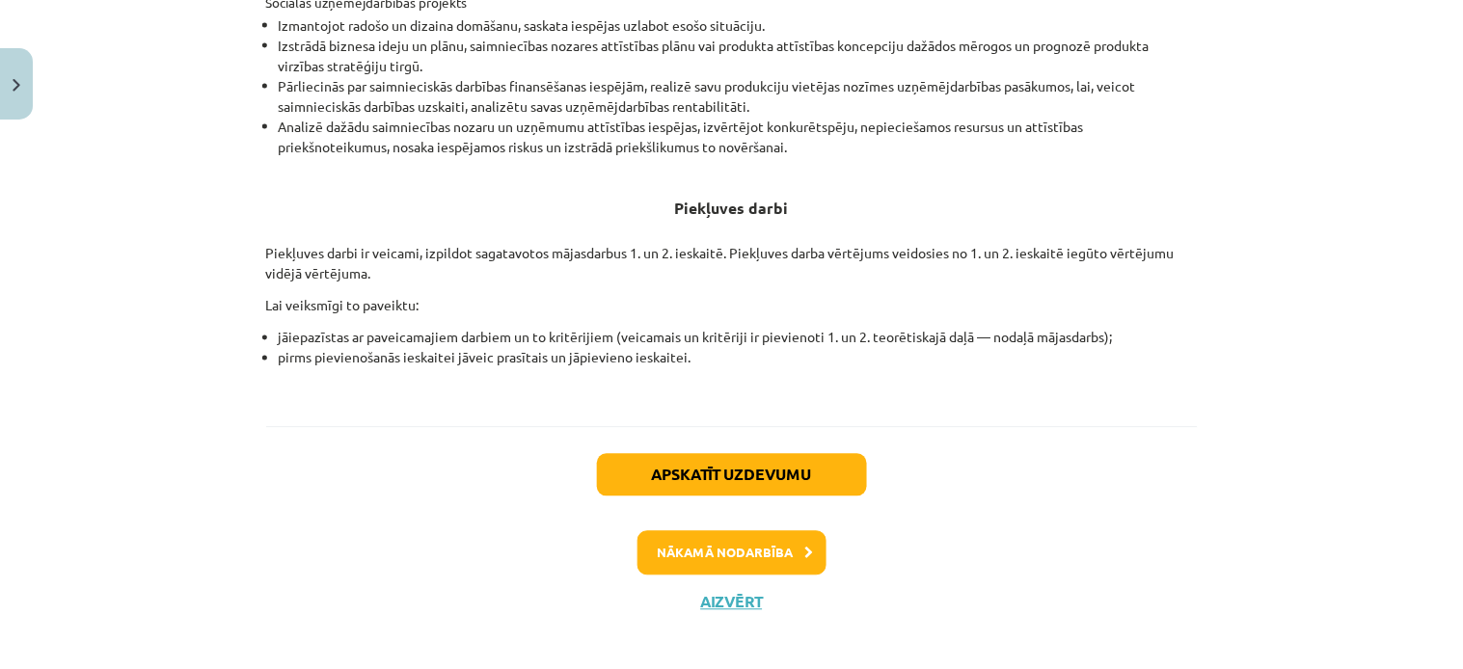
scroll to position [774, 0]
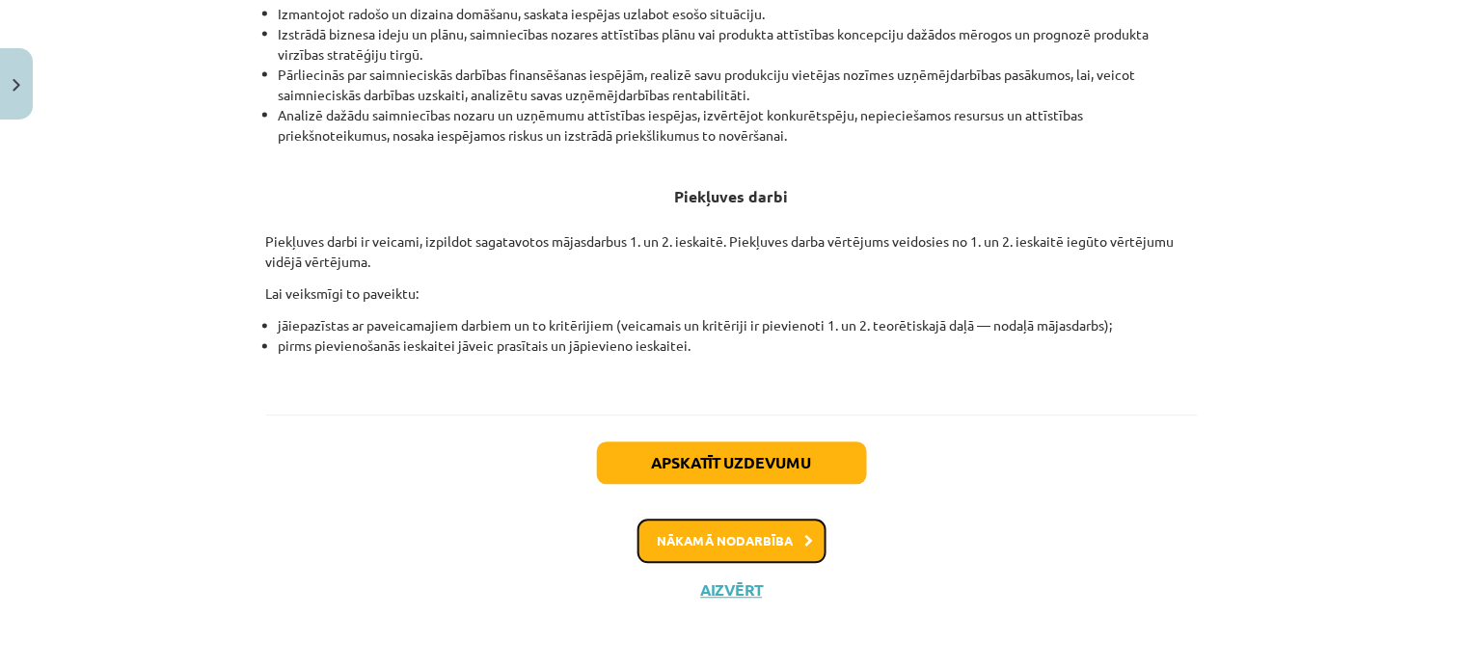
click at [763, 530] on button "Nākamā nodarbība" at bounding box center [731, 542] width 189 height 44
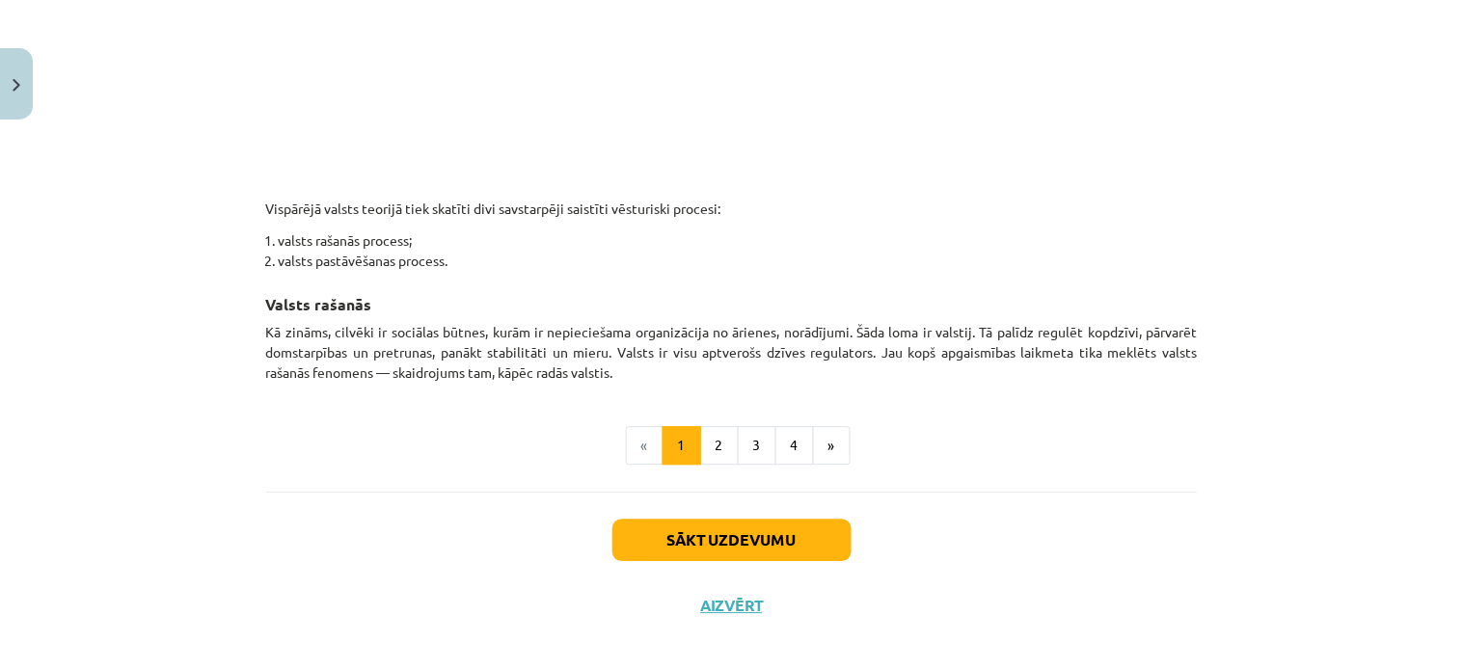
scroll to position [1118, 0]
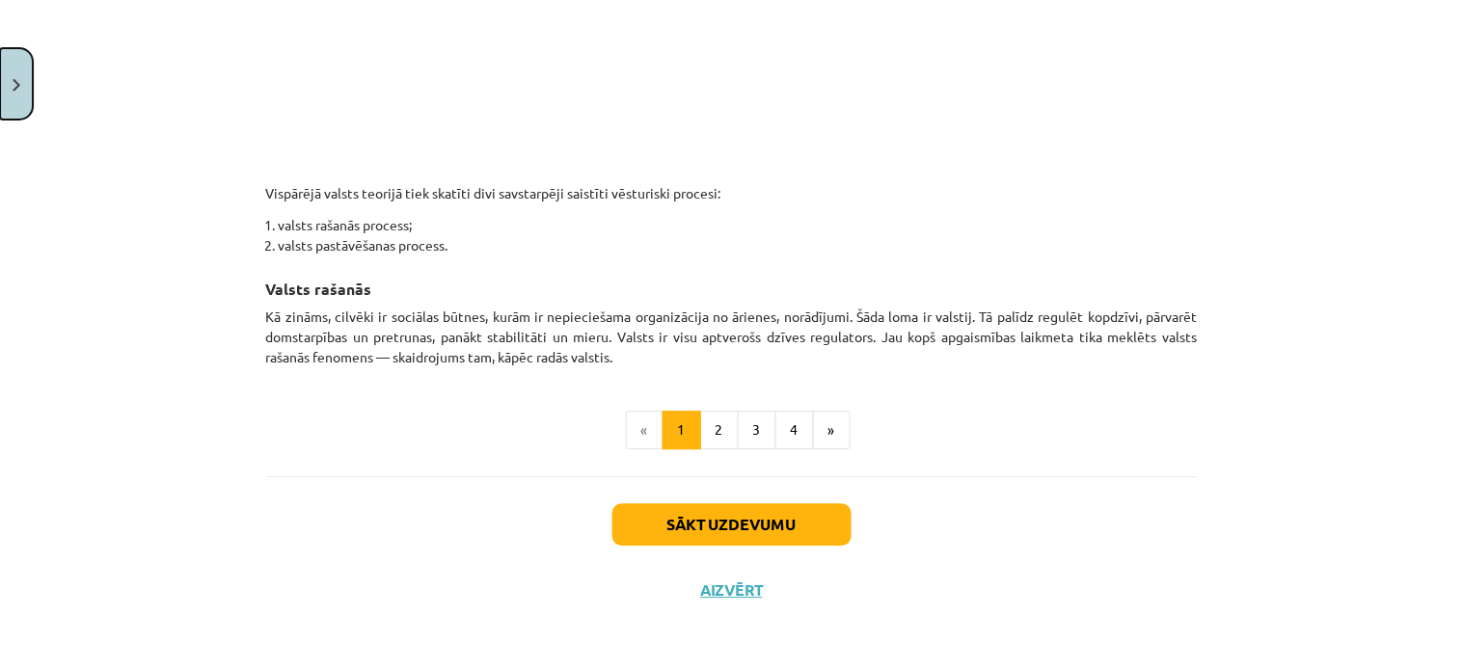
click at [15, 71] on button "Close" at bounding box center [16, 83] width 33 height 71
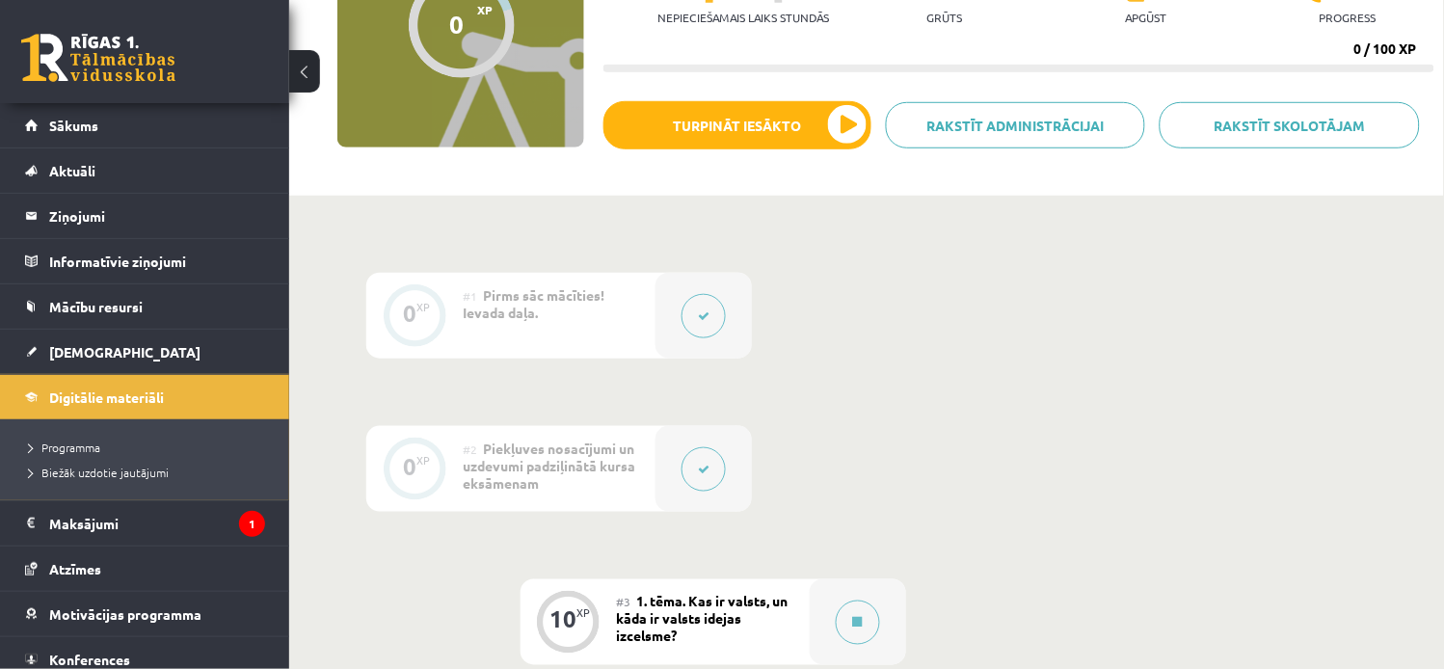
click at [716, 321] on button at bounding box center [704, 316] width 44 height 44
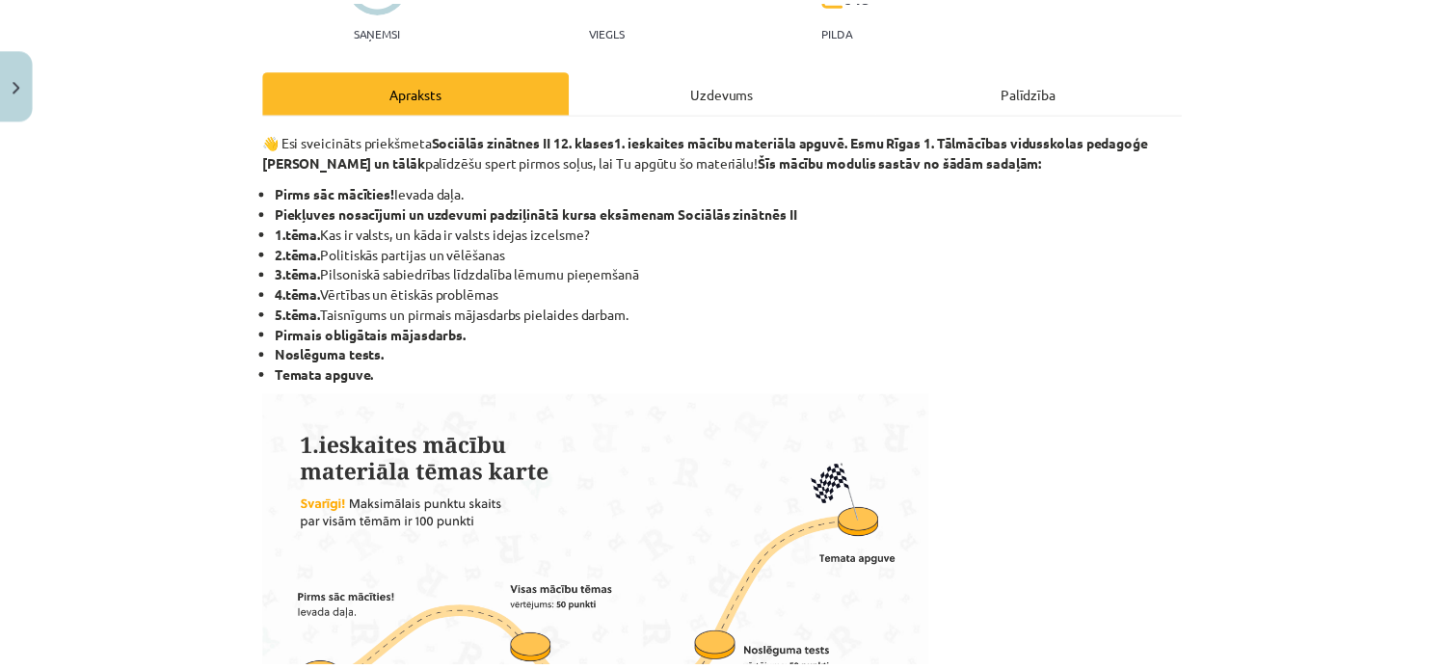
scroll to position [256, 0]
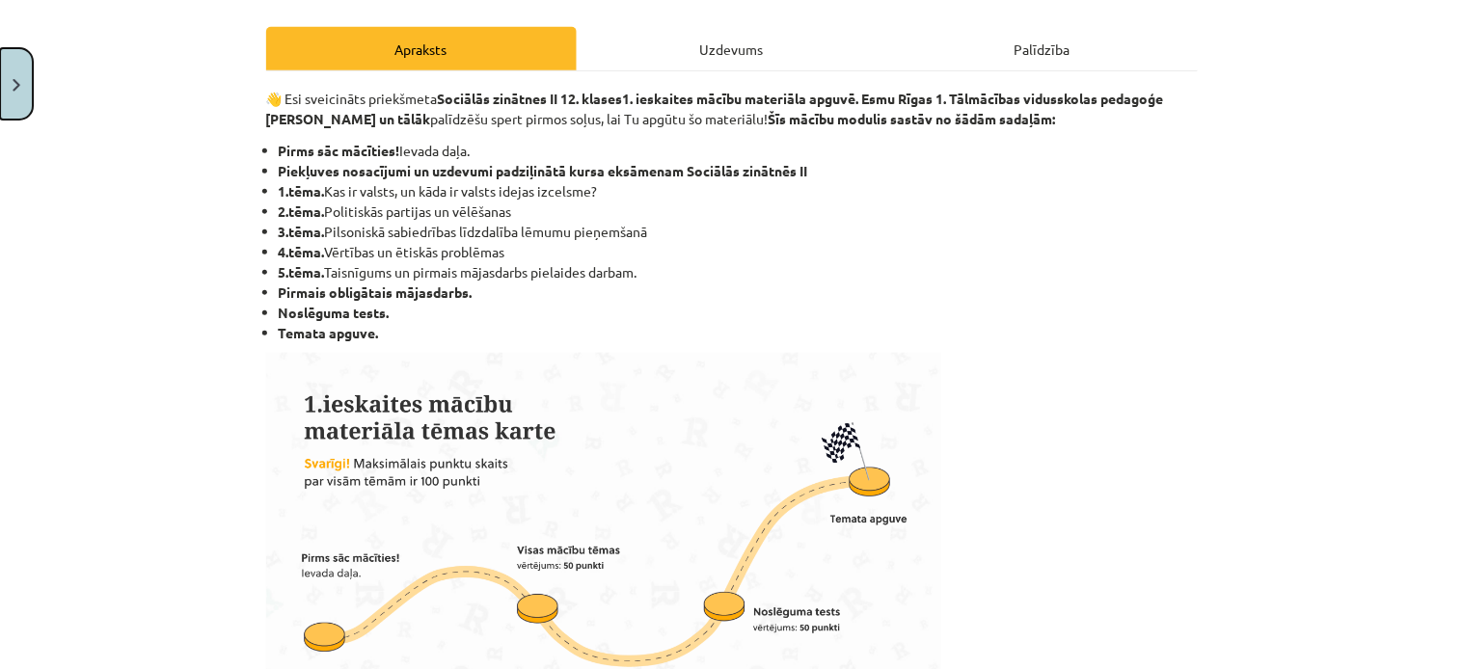
click at [13, 90] on img "Close" at bounding box center [17, 85] width 8 height 13
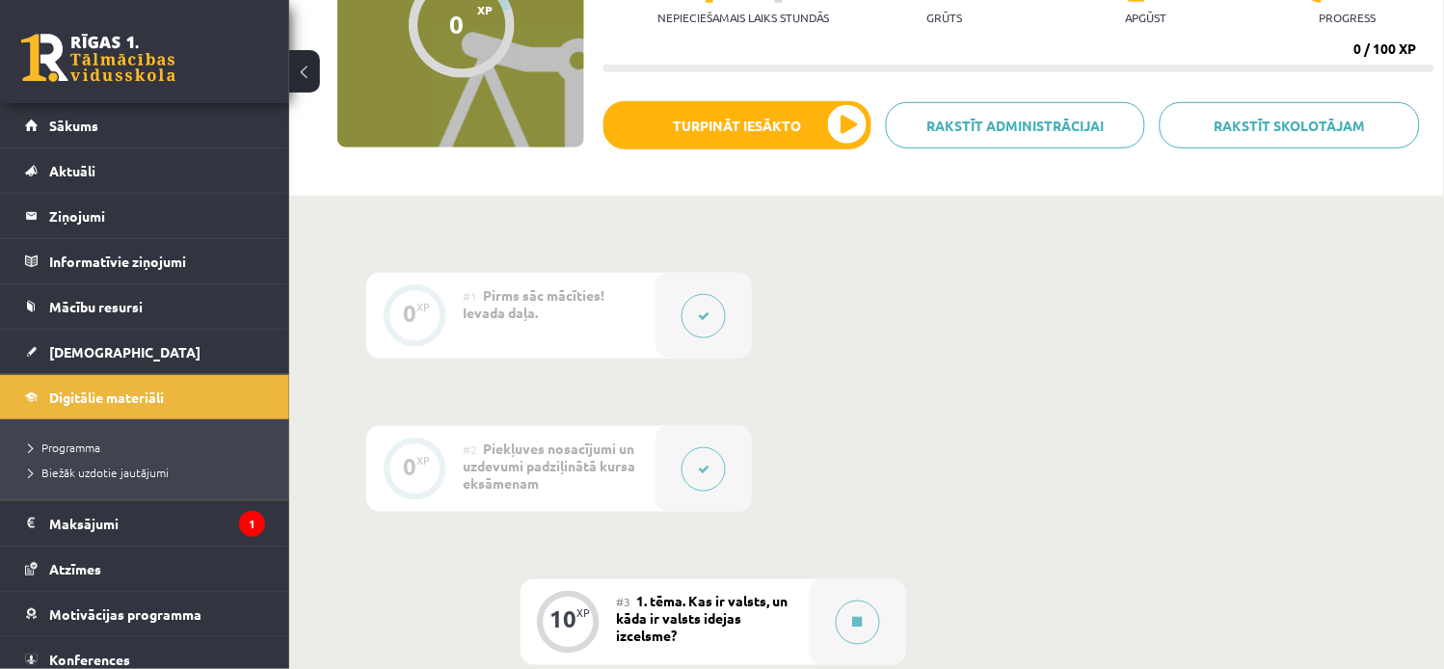
drag, startPoint x: 206, startPoint y: 96, endPoint x: 229, endPoint y: 80, distance: 28.4
click at [227, 80] on div "0 Dāvanas 2530 mP 145 xp" at bounding box center [144, 51] width 289 height 103
click at [139, 155] on link "Aktuāli" at bounding box center [145, 170] width 240 height 44
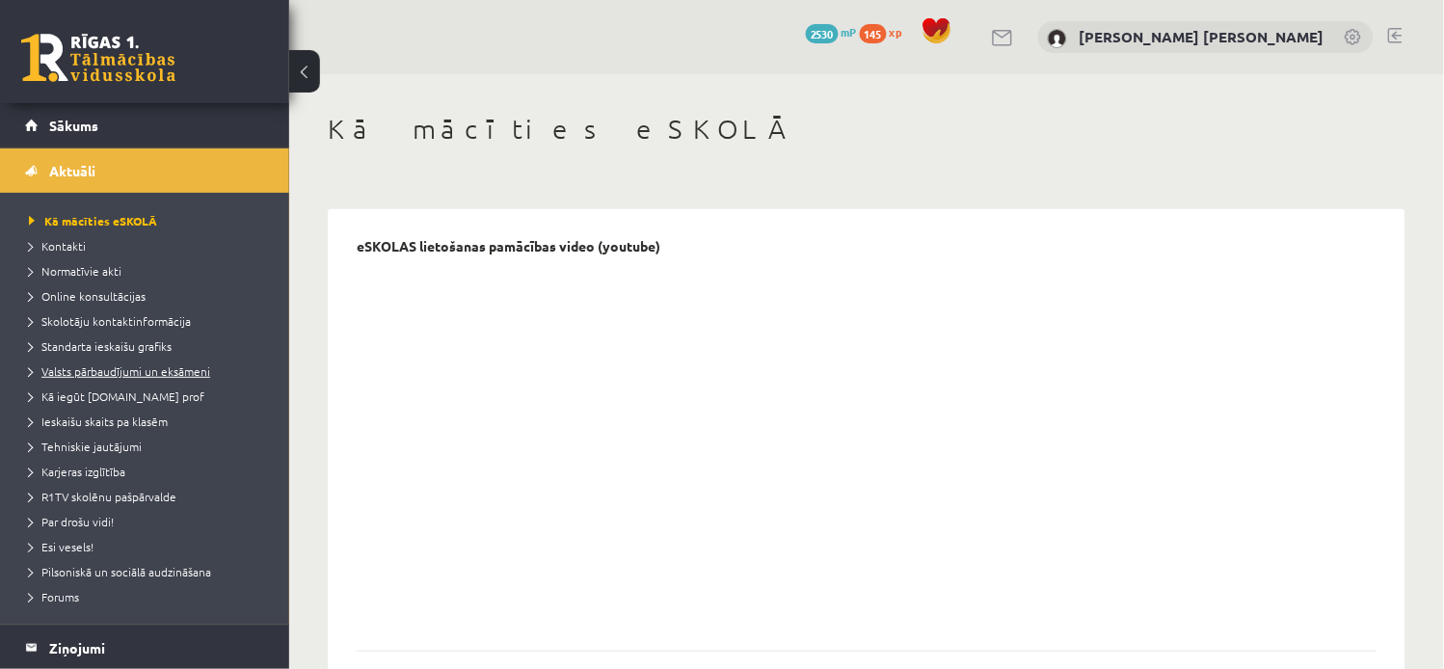
click at [141, 367] on span "Valsts pārbaudījumi un eksāmeni" at bounding box center [119, 370] width 181 height 15
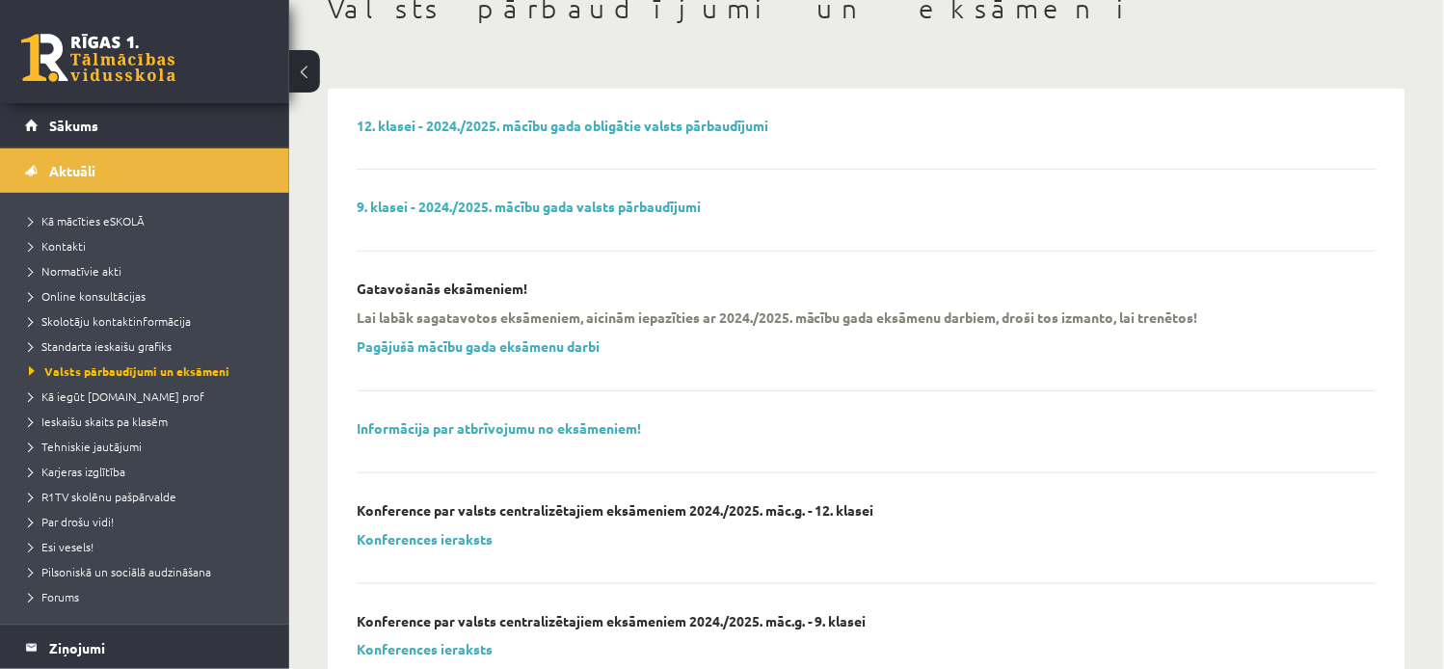
scroll to position [117, 0]
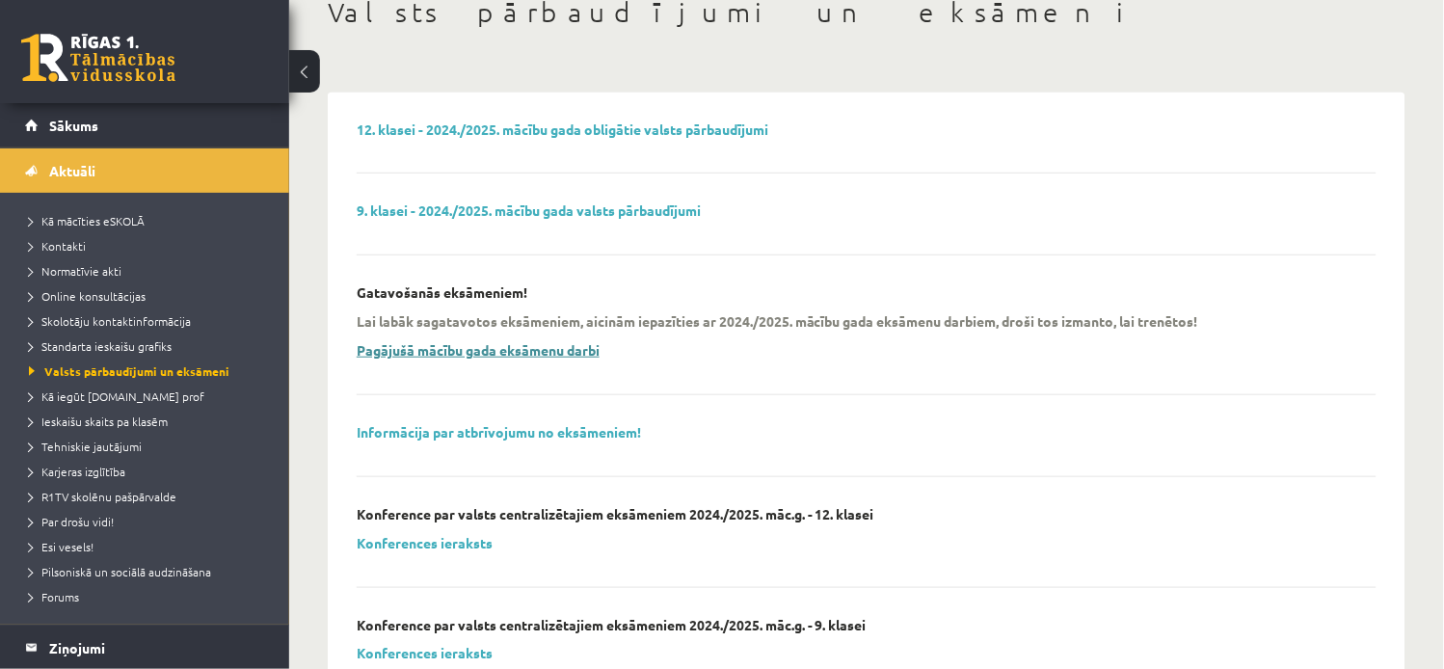
click at [517, 352] on link "Pagājušā mācību gada eksāmenu darbi" at bounding box center [478, 349] width 243 height 17
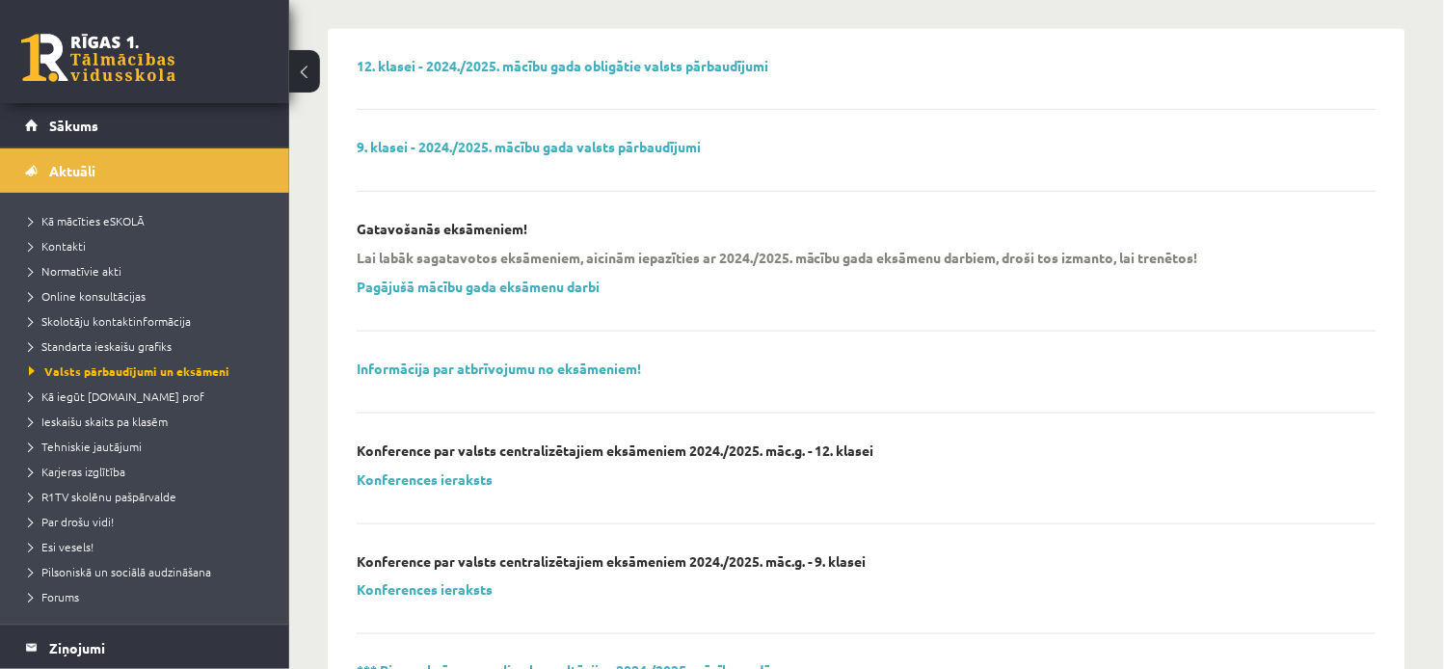
scroll to position [201, 0]
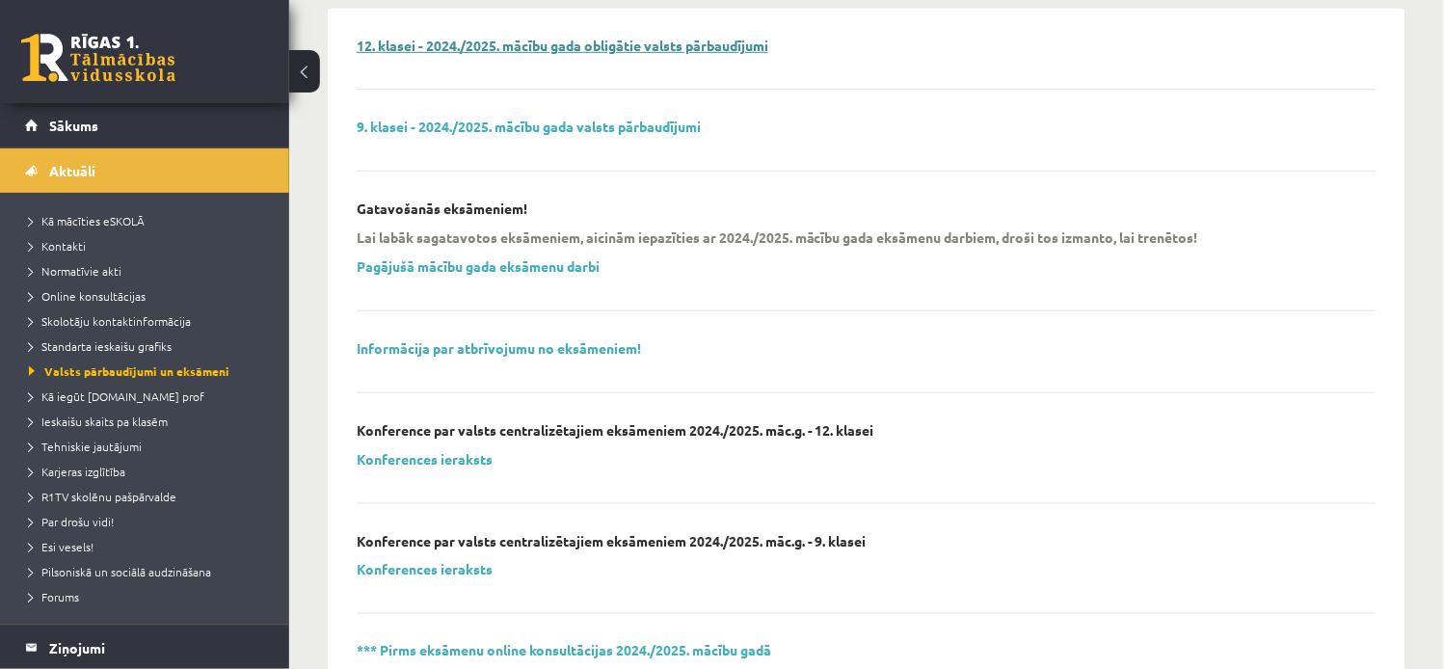
click at [727, 37] on link "12. klasei - 2024./2025. mācību gada obligātie valsts pārbaudījumi" at bounding box center [563, 45] width 412 height 17
click at [572, 258] on link "Pagājušā mācību gada eksāmenu darbi" at bounding box center [478, 265] width 243 height 17
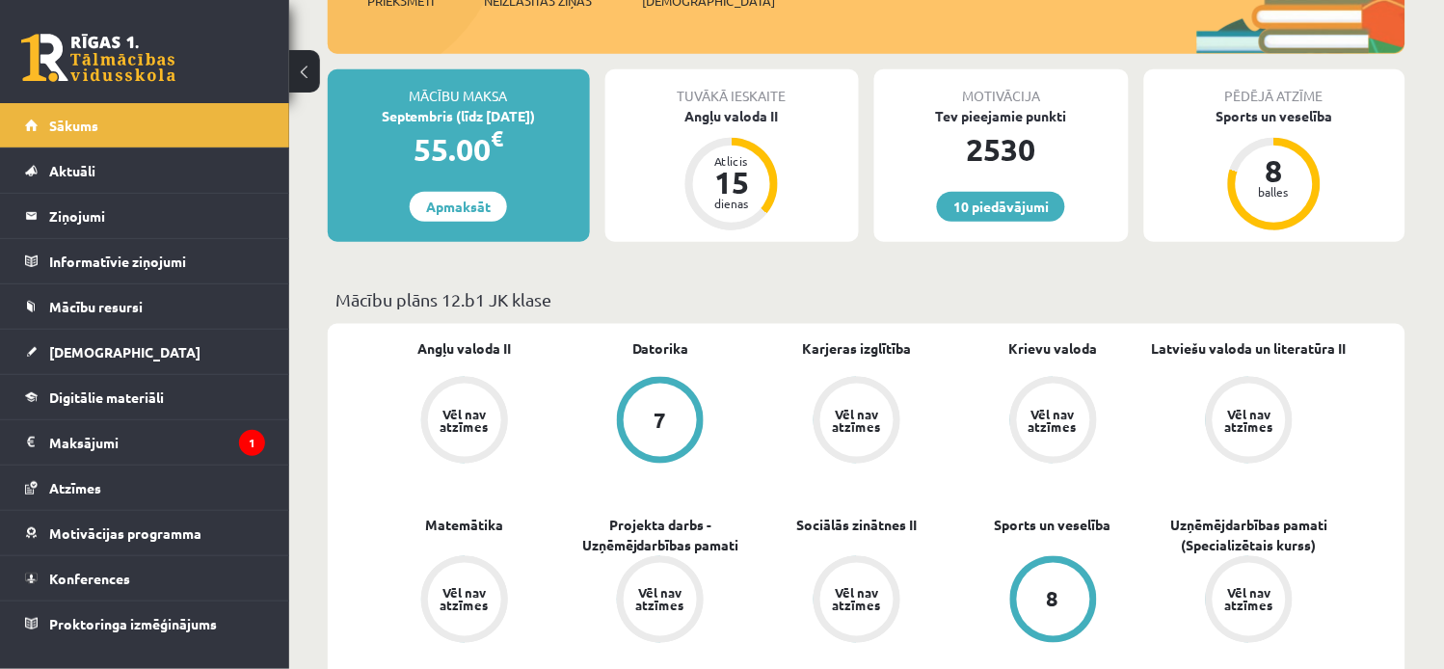
scroll to position [214, 0]
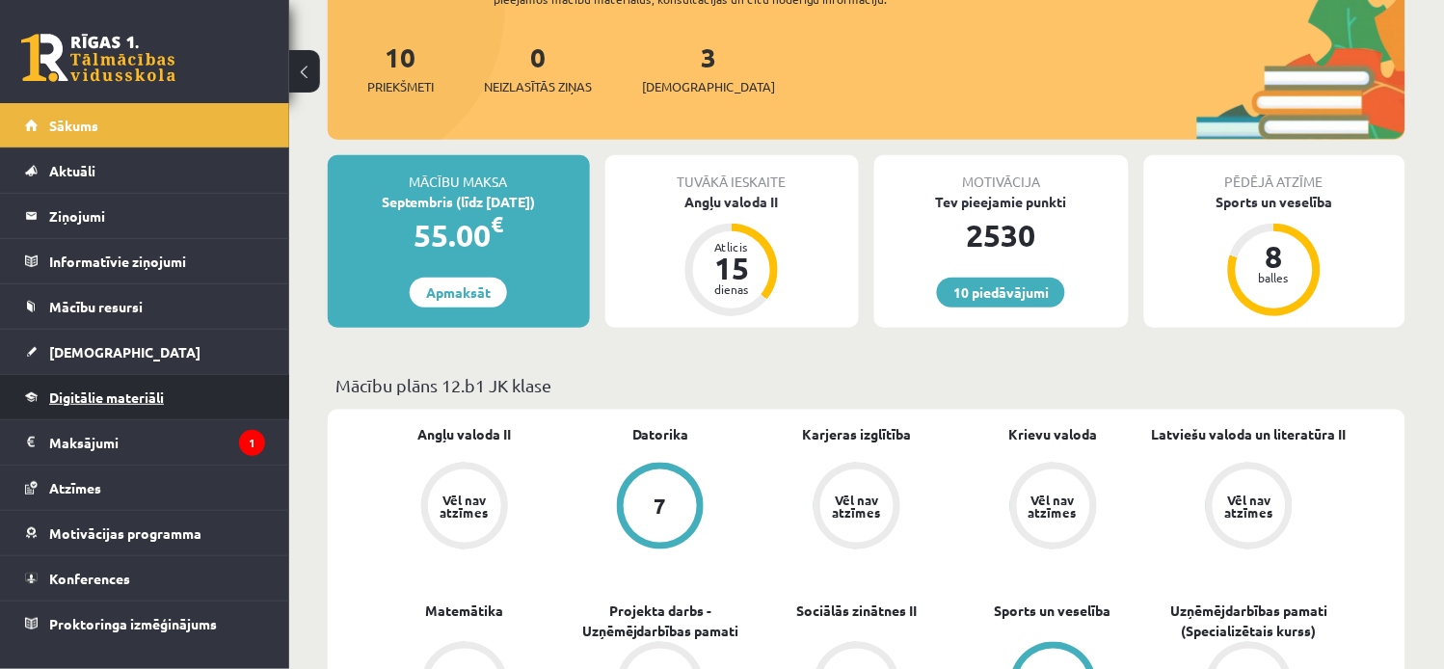
click at [131, 387] on link "Digitālie materiāli" at bounding box center [145, 397] width 240 height 44
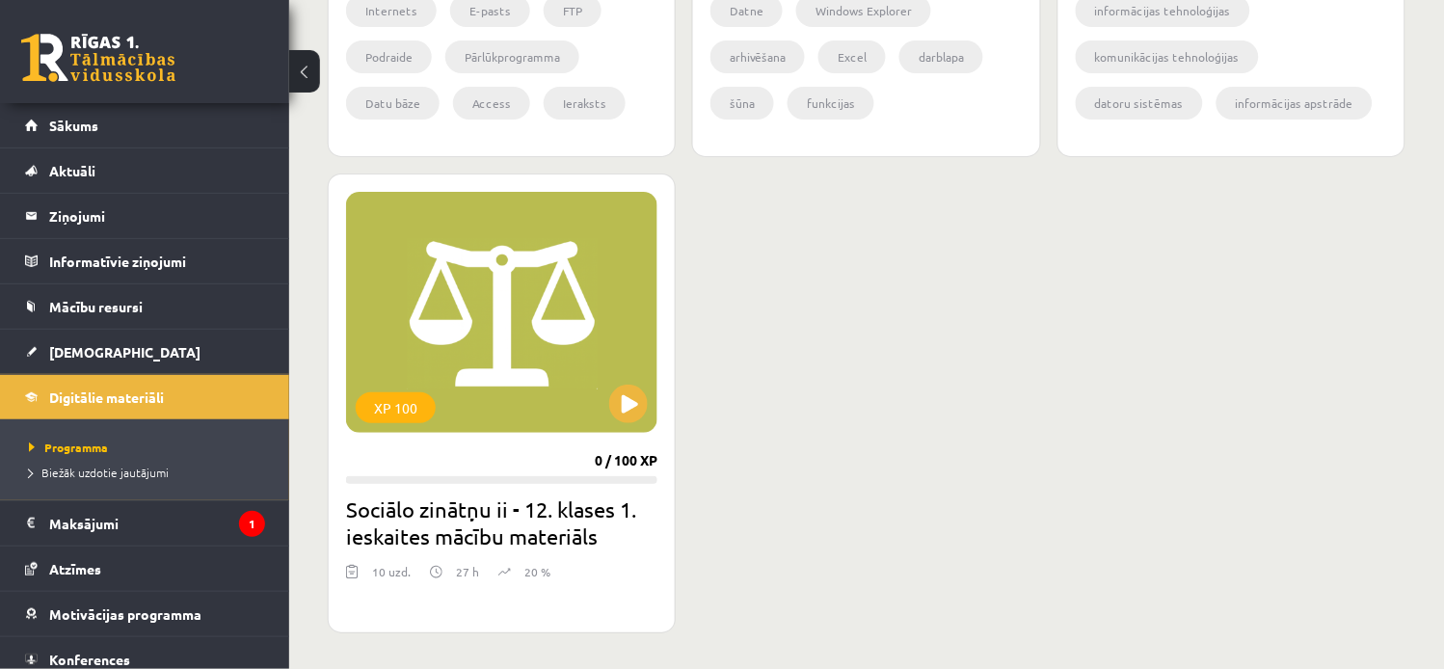
scroll to position [1656, 0]
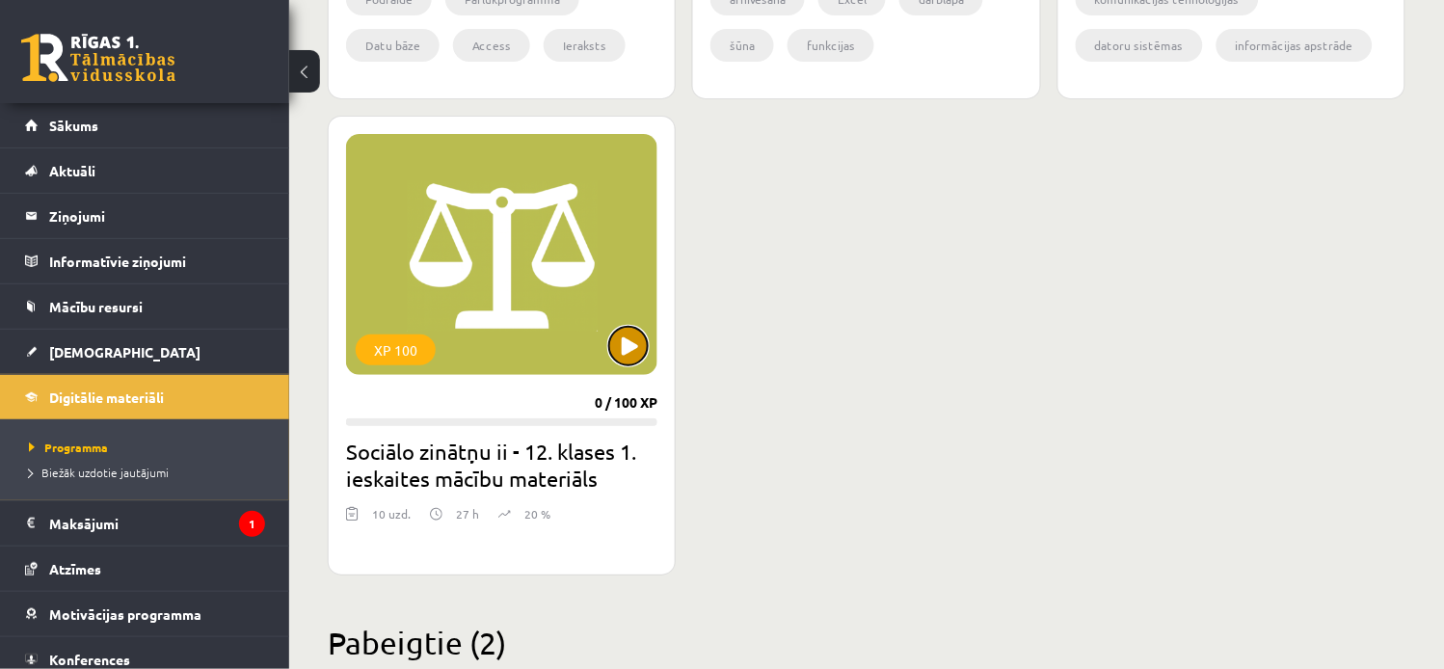
click at [624, 339] on button at bounding box center [628, 346] width 39 height 39
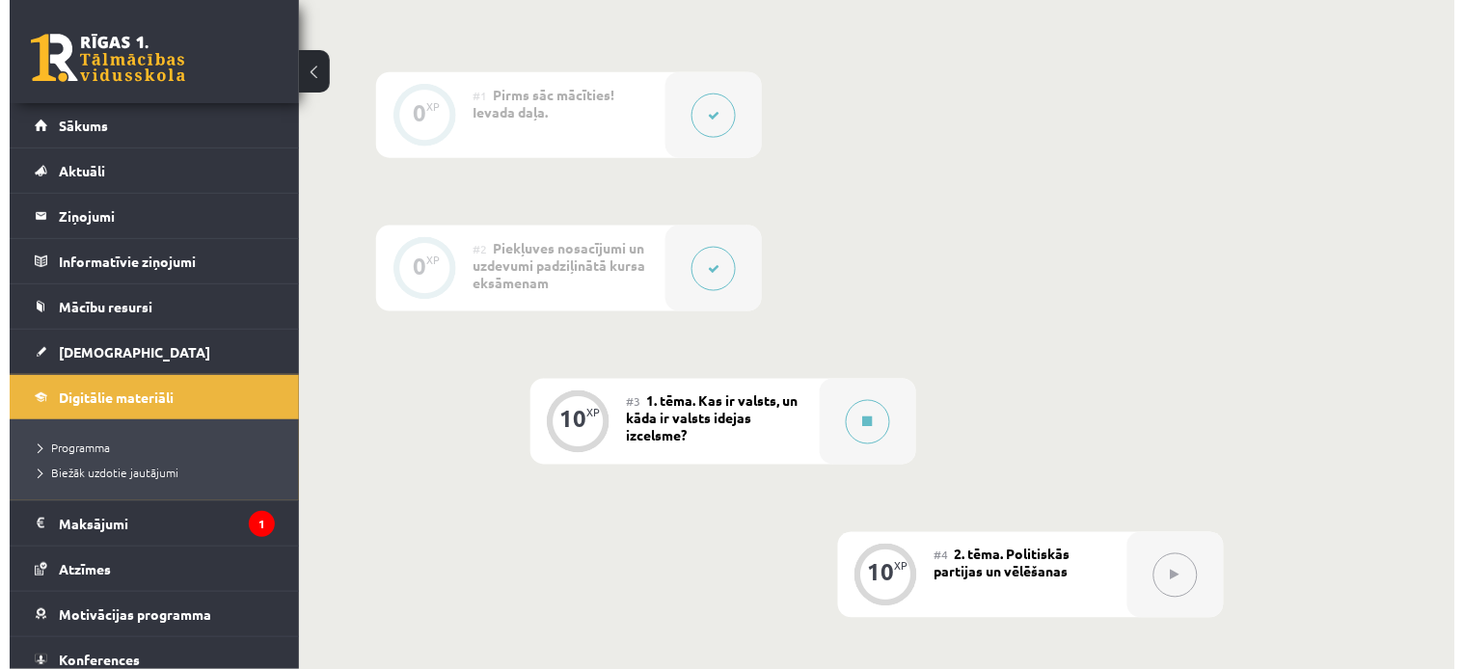
scroll to position [467, 0]
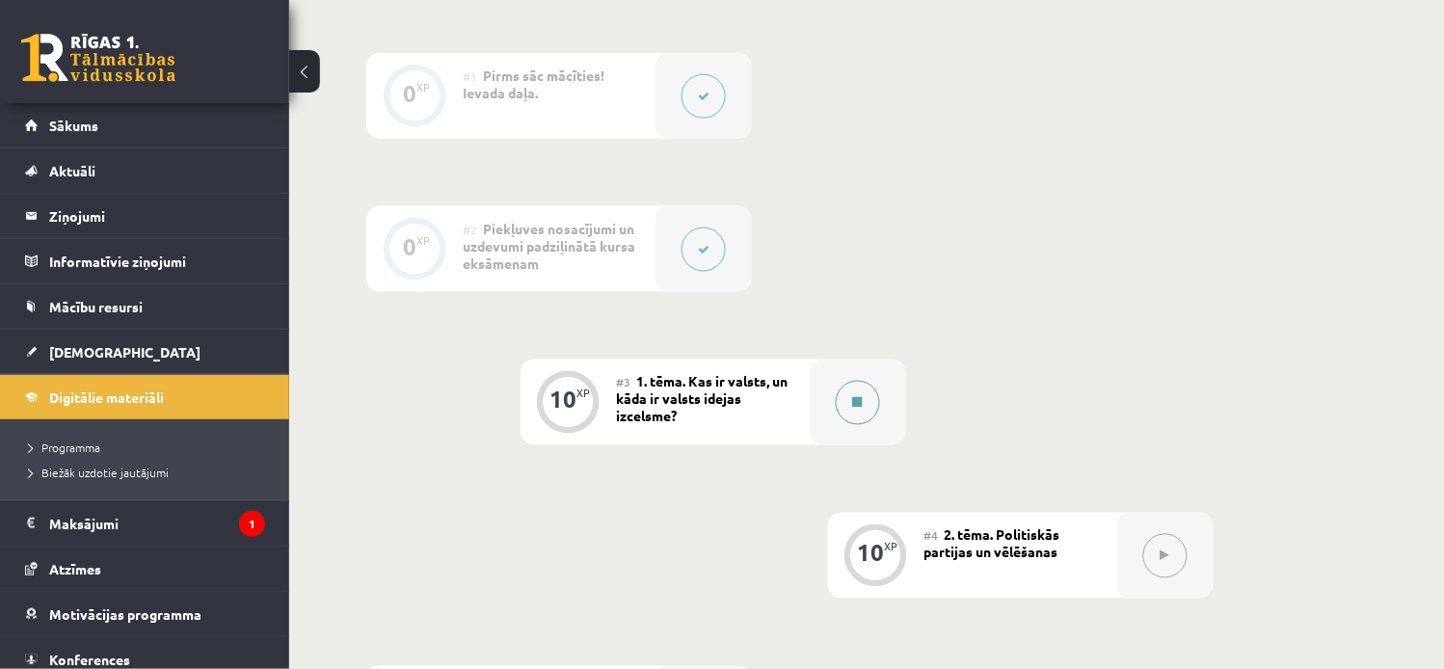
click at [854, 411] on button at bounding box center [858, 403] width 44 height 44
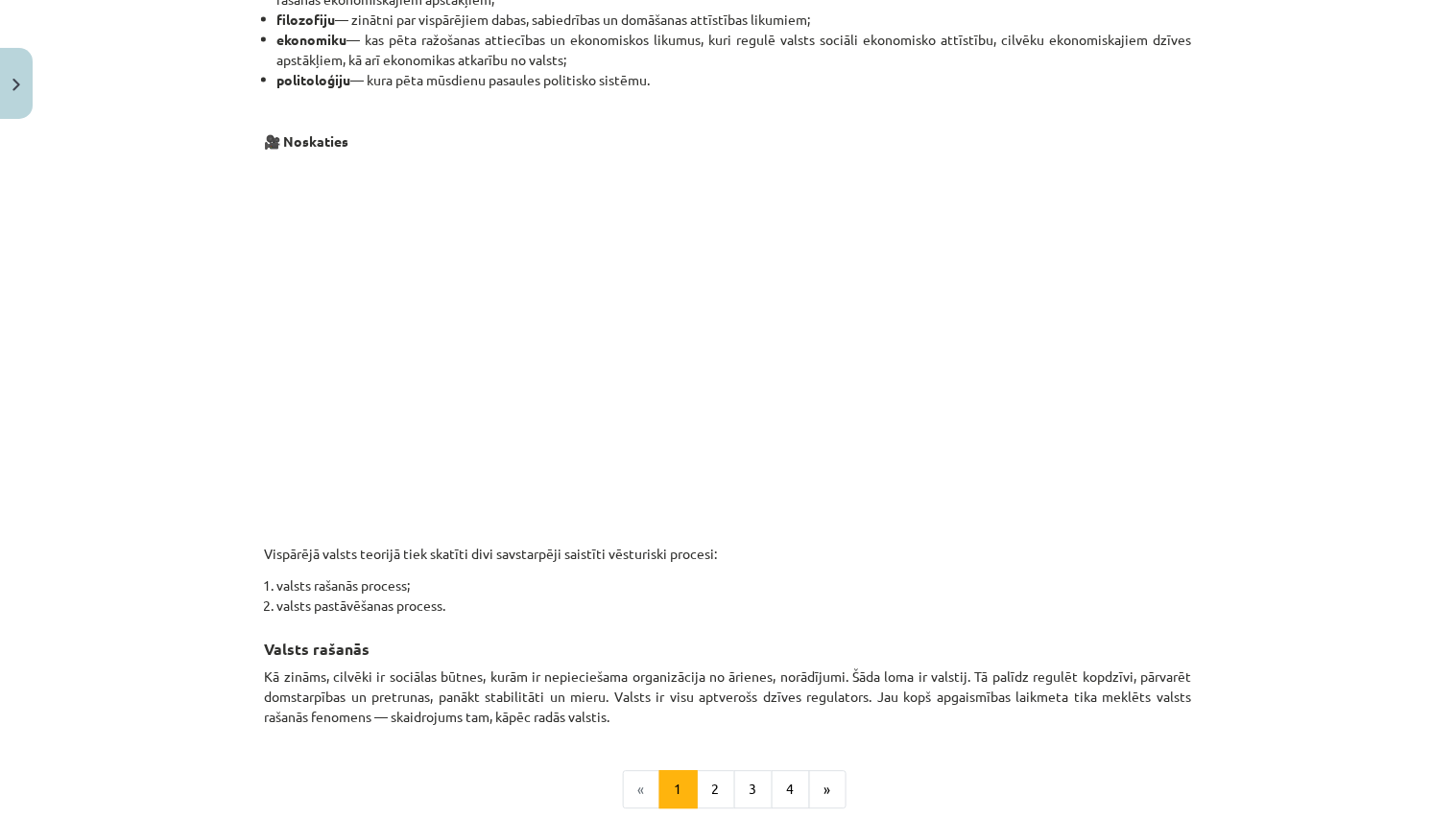
scroll to position [598, 0]
